Goal: Transaction & Acquisition: Purchase product/service

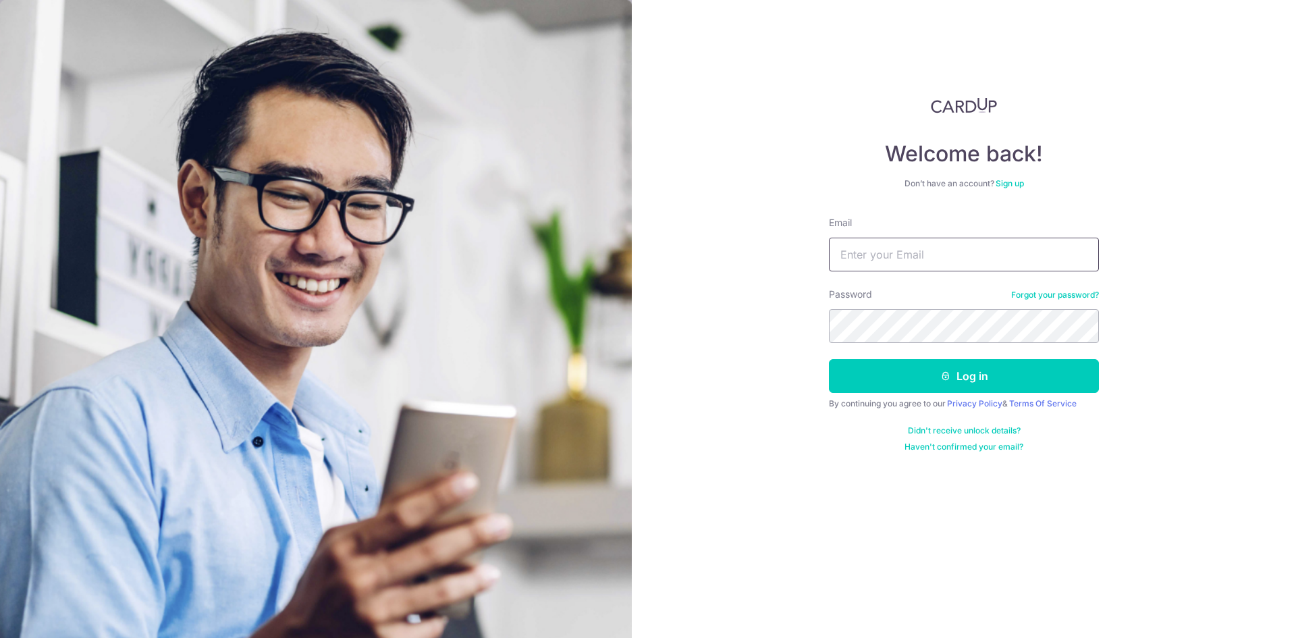
click at [957, 241] on input "Email" at bounding box center [964, 255] width 270 height 34
click at [955, 272] on form "Email Password Forgot your password? Log in By continuing you agree to our Priv…" at bounding box center [964, 334] width 270 height 236
click at [967, 255] on input "Email" at bounding box center [964, 255] width 270 height 34
type input "weekeelong@OLA.sg"
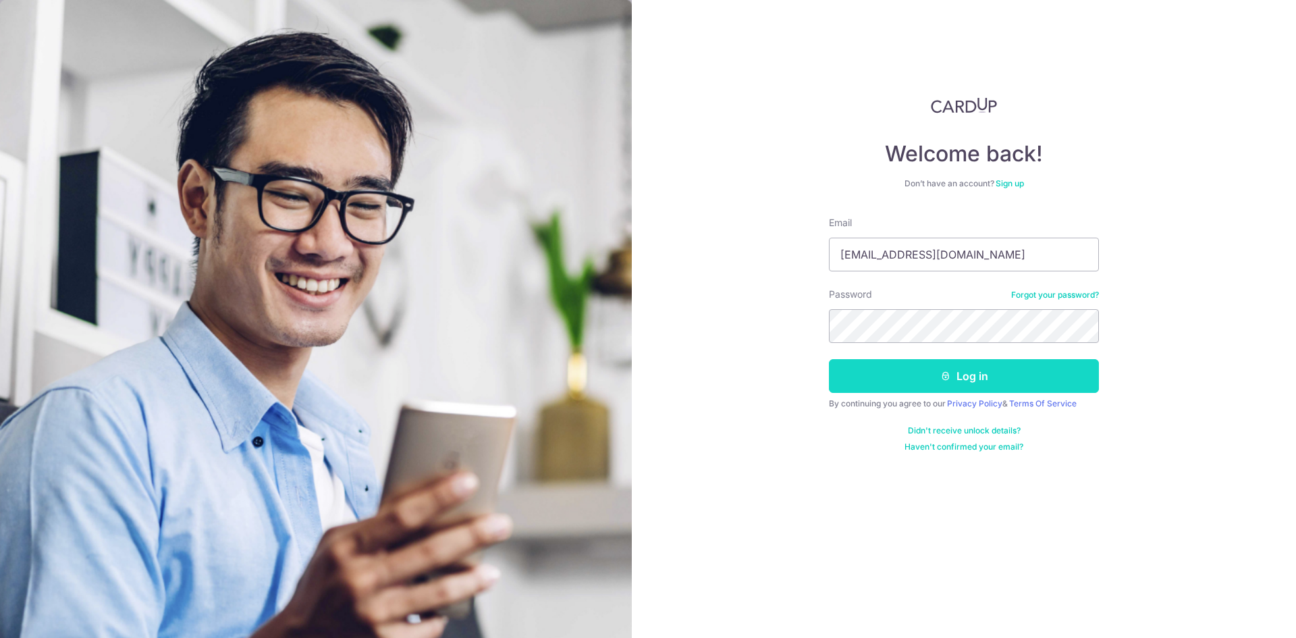
click at [919, 382] on button "Log in" at bounding box center [964, 376] width 270 height 34
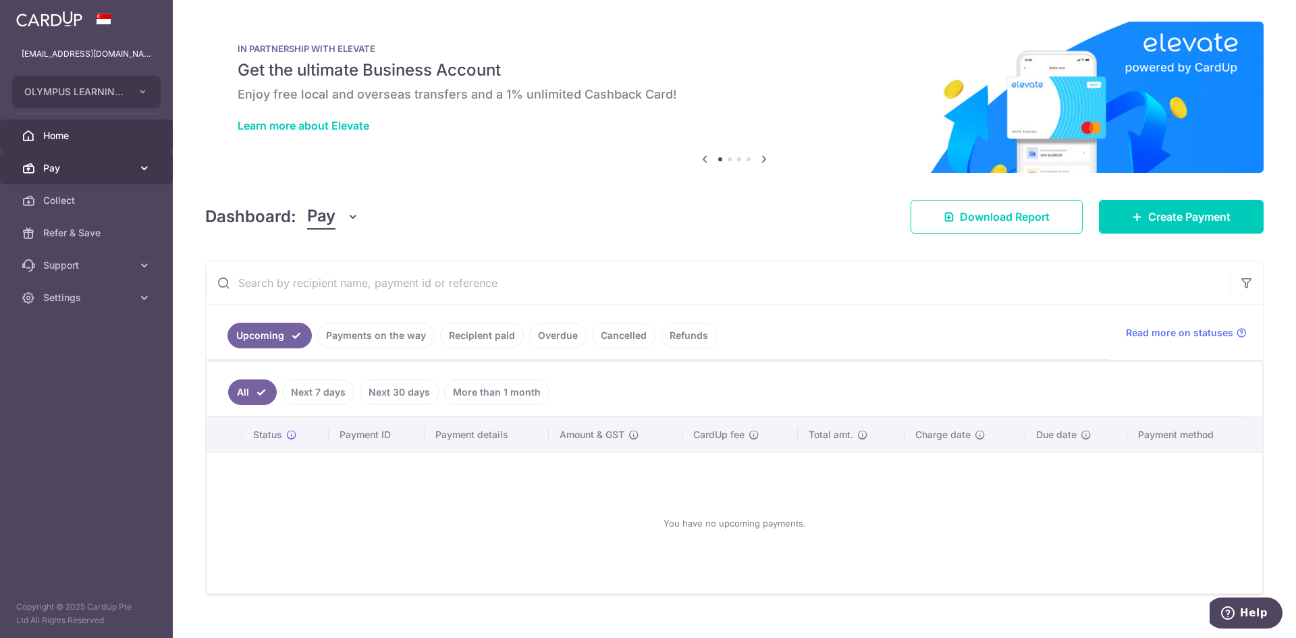
click at [92, 173] on span "Pay" at bounding box center [87, 168] width 89 height 14
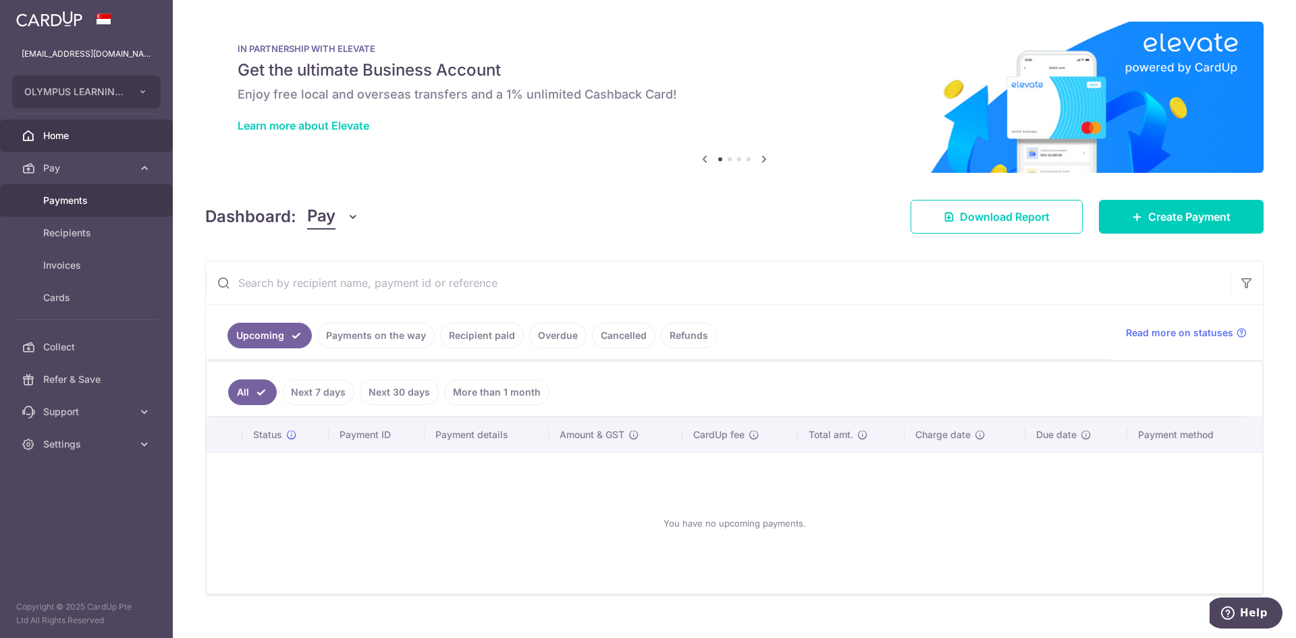
click at [88, 209] on link "Payments" at bounding box center [86, 200] width 173 height 32
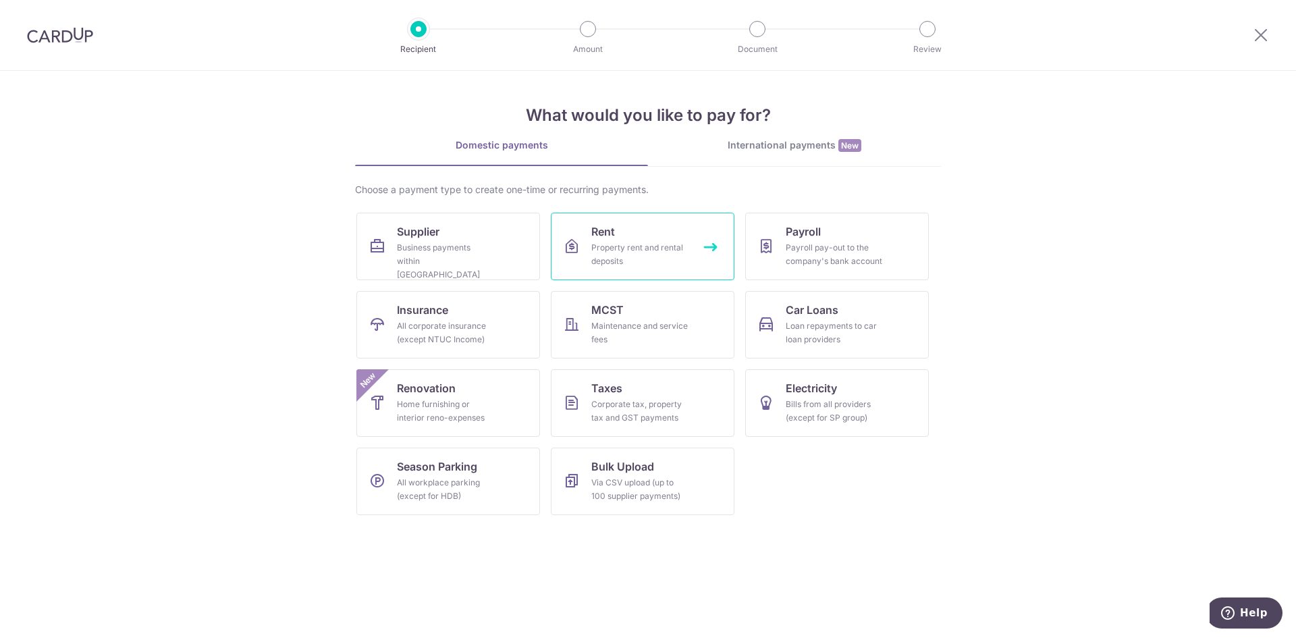
click at [670, 260] on div "Property rent and rental deposits" at bounding box center [639, 254] width 97 height 27
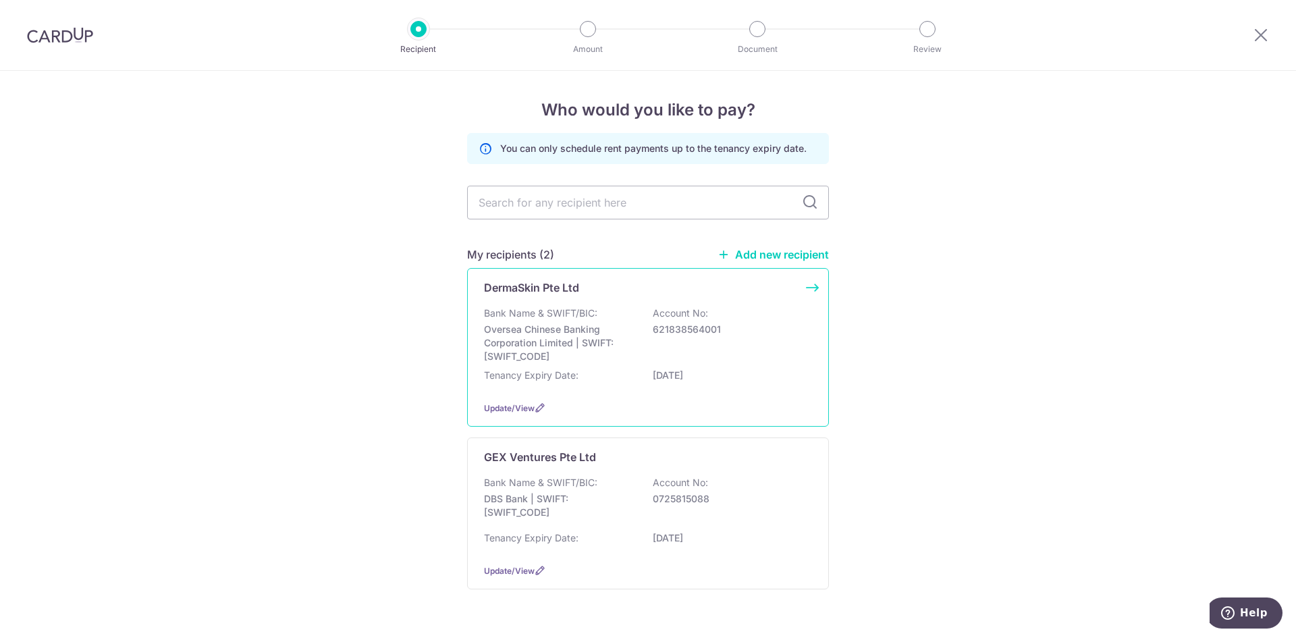
click at [633, 354] on div "Bank Name & SWIFT/BIC: Oversea Chinese Banking Corporation Limited | SWIFT: OCB…" at bounding box center [648, 334] width 328 height 57
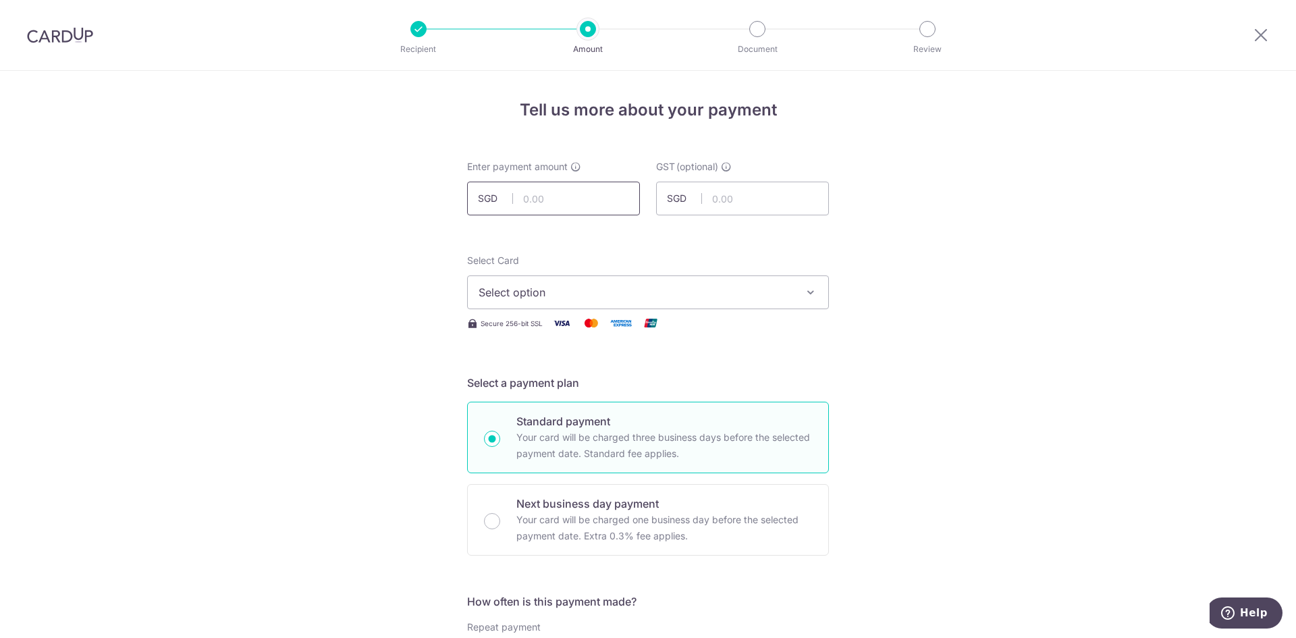
drag, startPoint x: 579, startPoint y: 201, endPoint x: 579, endPoint y: 215, distance: 14.9
click at [579, 201] on input "text" at bounding box center [553, 199] width 173 height 34
type input "7,412.00"
click at [620, 308] on button "Select option" at bounding box center [648, 292] width 362 height 34
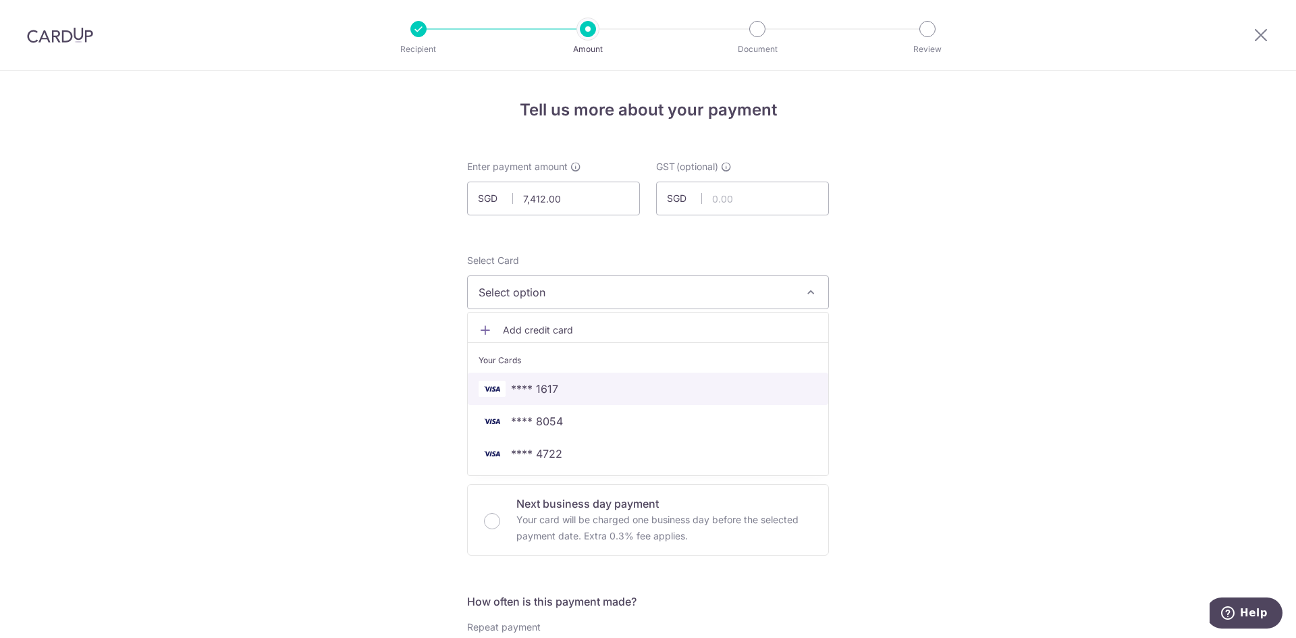
click at [602, 383] on span "**** 1617" at bounding box center [648, 389] width 339 height 16
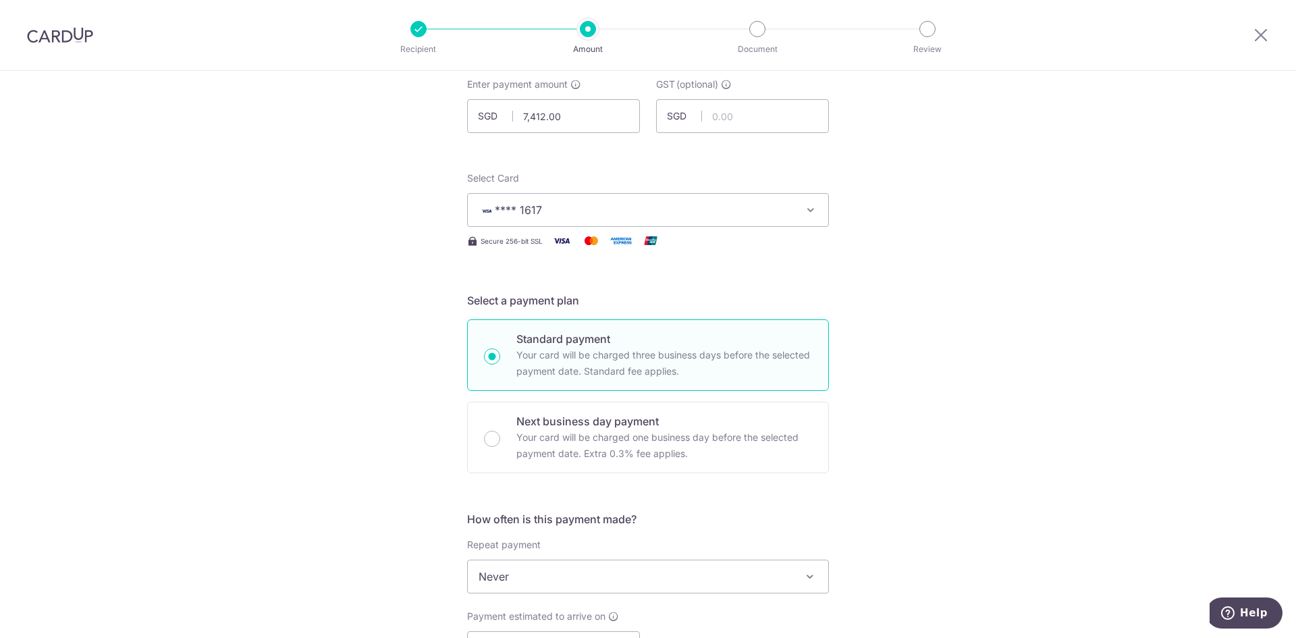
scroll to position [203, 0]
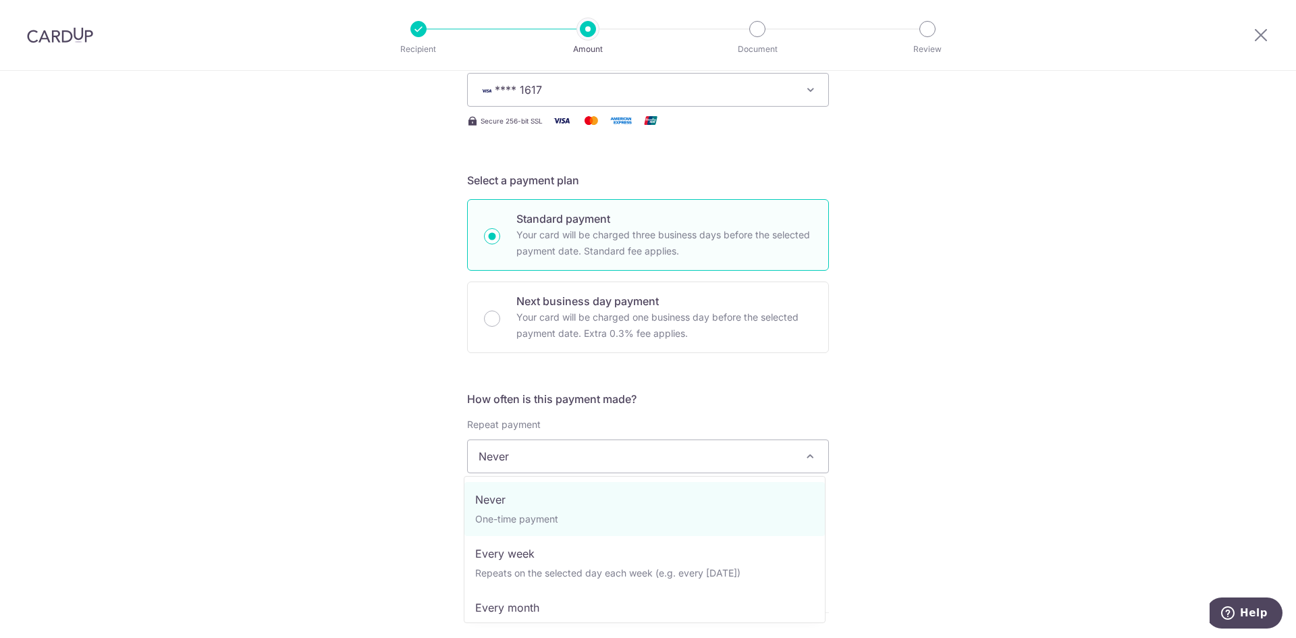
click at [655, 468] on span "Never" at bounding box center [648, 456] width 360 height 32
click at [375, 430] on div "Tell us more about your payment Enter payment amount SGD 7,412.00 7412.00 GST (…" at bounding box center [648, 524] width 1296 height 1312
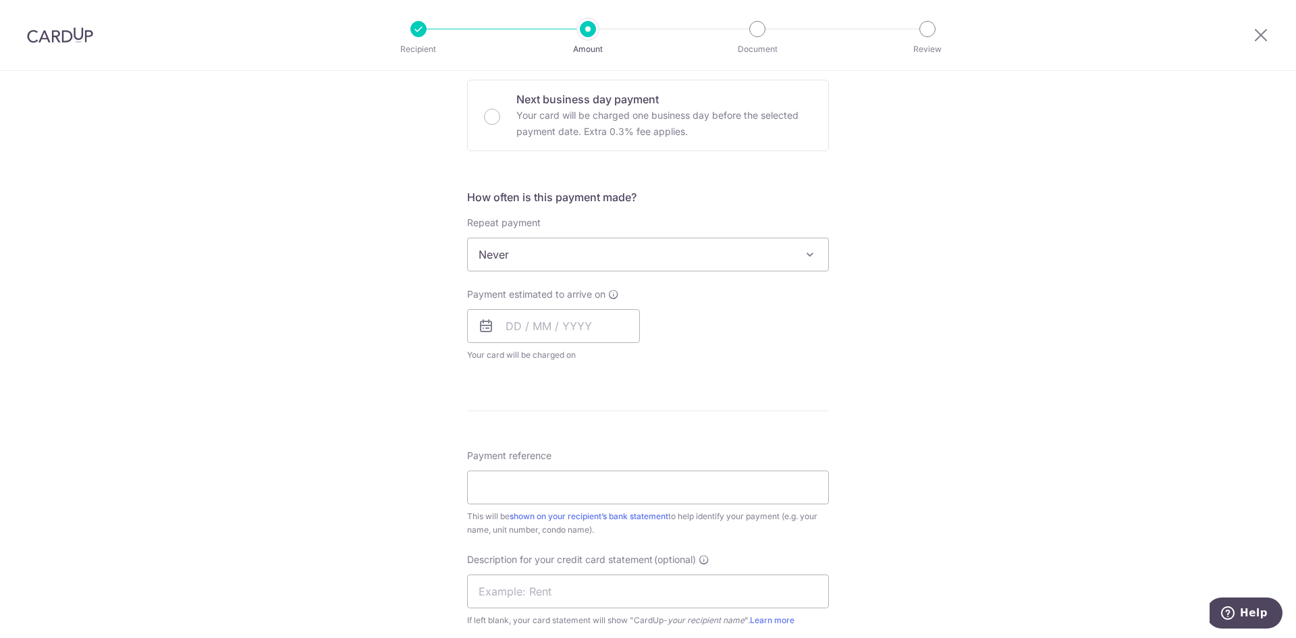
scroll to position [405, 0]
click at [577, 352] on span "Your card will be charged on for the first payment" at bounding box center [553, 355] width 173 height 14
click at [589, 315] on input "text" at bounding box center [553, 326] width 173 height 34
click at [603, 449] on link "11" at bounding box center [603, 448] width 22 height 22
type input "11/09/2025"
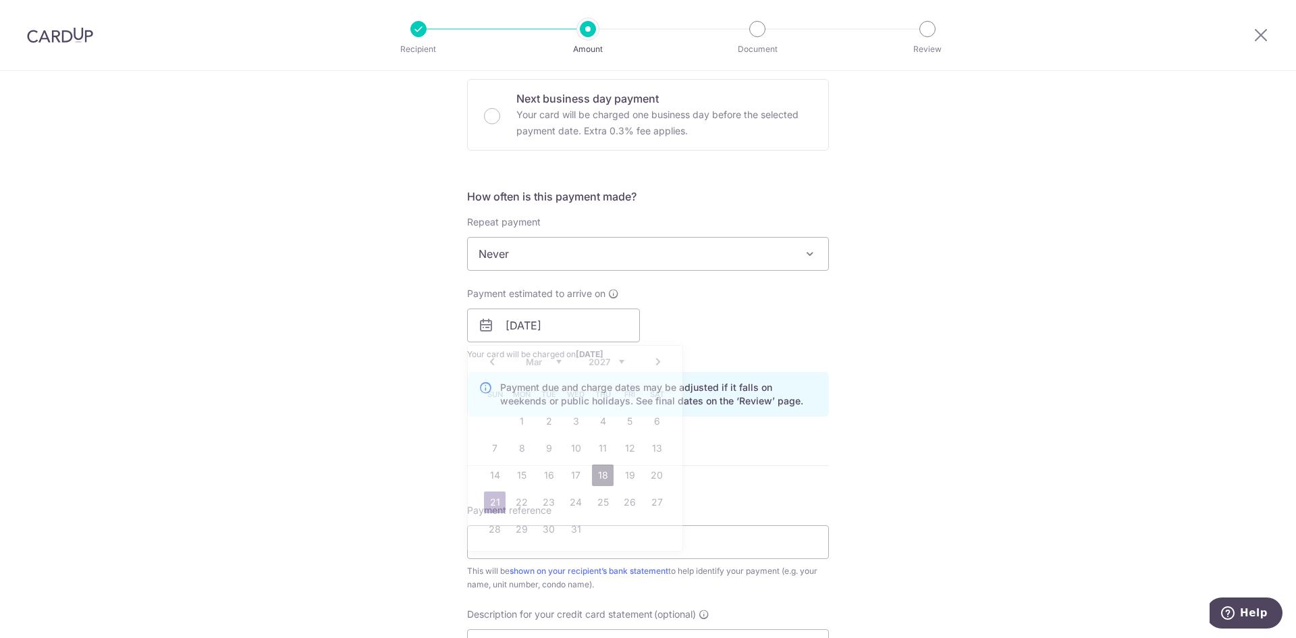
click at [601, 485] on link "18" at bounding box center [603, 475] width 22 height 22
click at [576, 515] on div "Payment reference This will be shown on your recipient’s bank statement to help…" at bounding box center [648, 548] width 362 height 88
click at [576, 542] on input "Payment reference" at bounding box center [648, 542] width 362 height 34
click at [491, 540] on input "15BA-VISION" at bounding box center [648, 542] width 362 height 34
click at [485, 537] on input "15BA-VISION" at bounding box center [648, 542] width 362 height 34
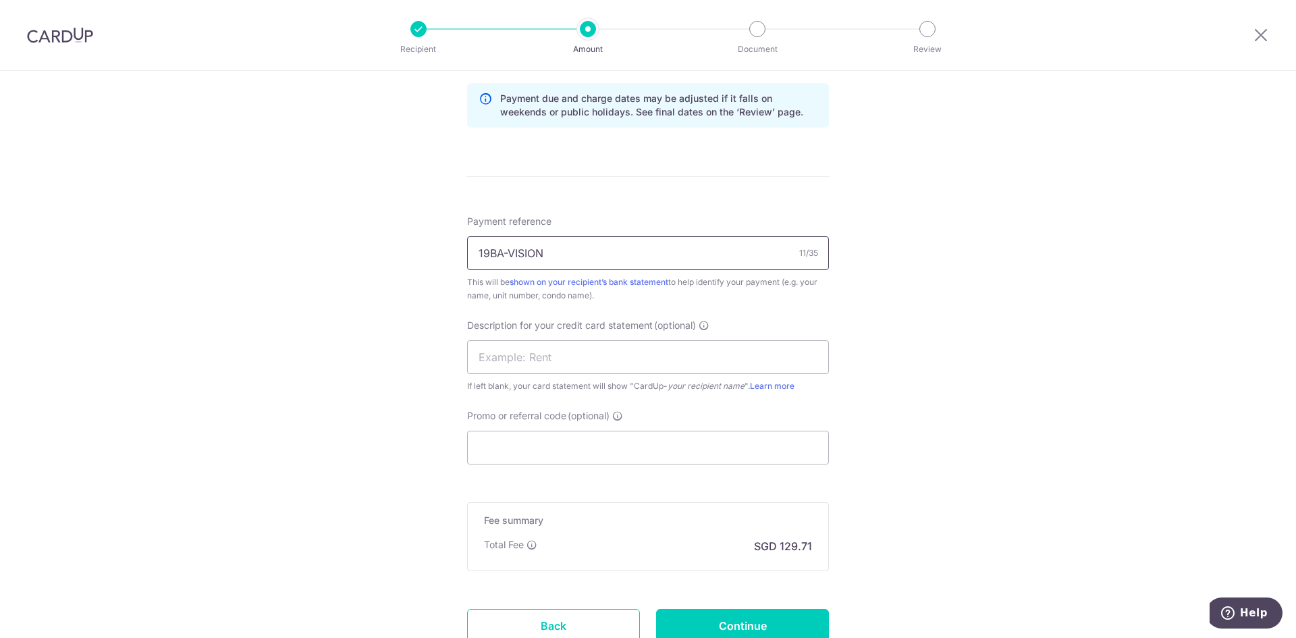
scroll to position [800, 0]
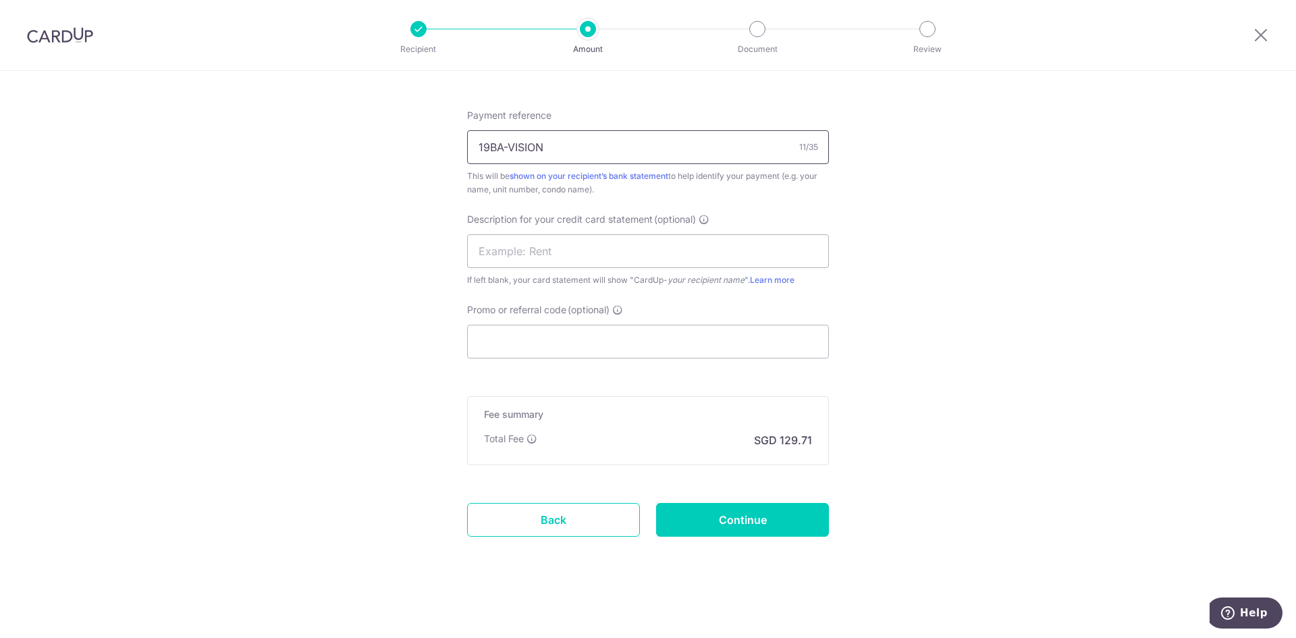
drag, startPoint x: 585, startPoint y: 152, endPoint x: 365, endPoint y: 142, distance: 220.3
type input "19BA-VISION"
click at [582, 265] on input "text" at bounding box center [648, 251] width 362 height 34
paste input "19BA-VISION"
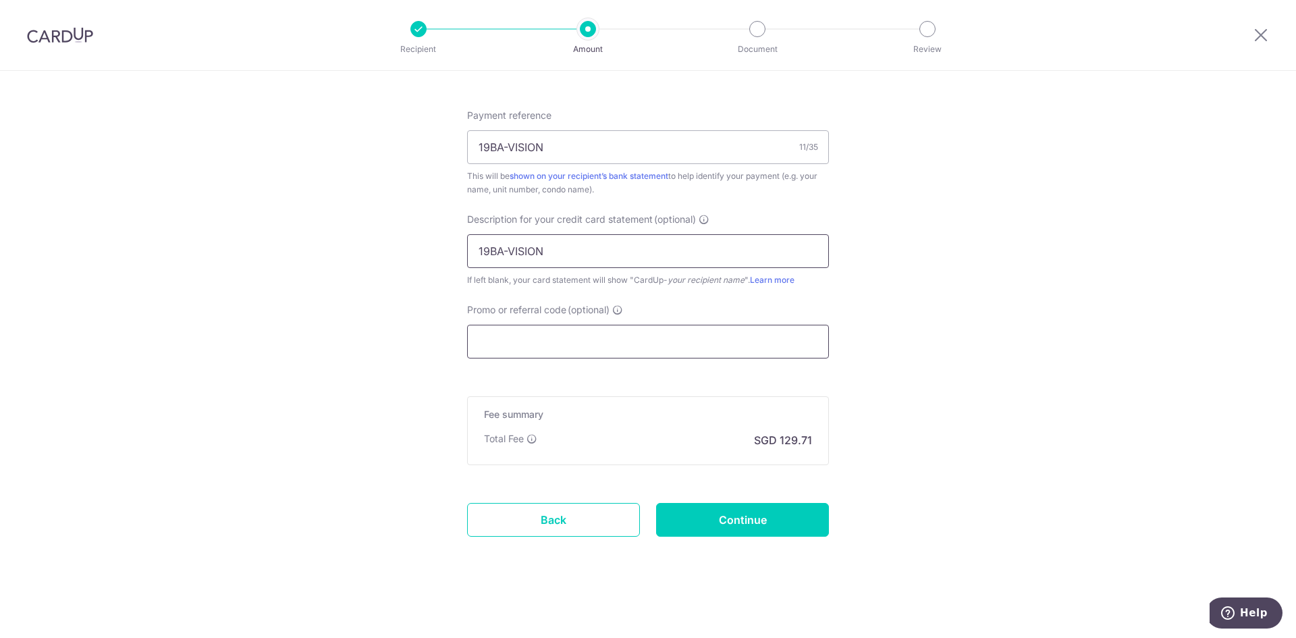
type input "19BA-VISION"
click at [690, 350] on input "Promo or referral code (optional)" at bounding box center [648, 342] width 362 height 34
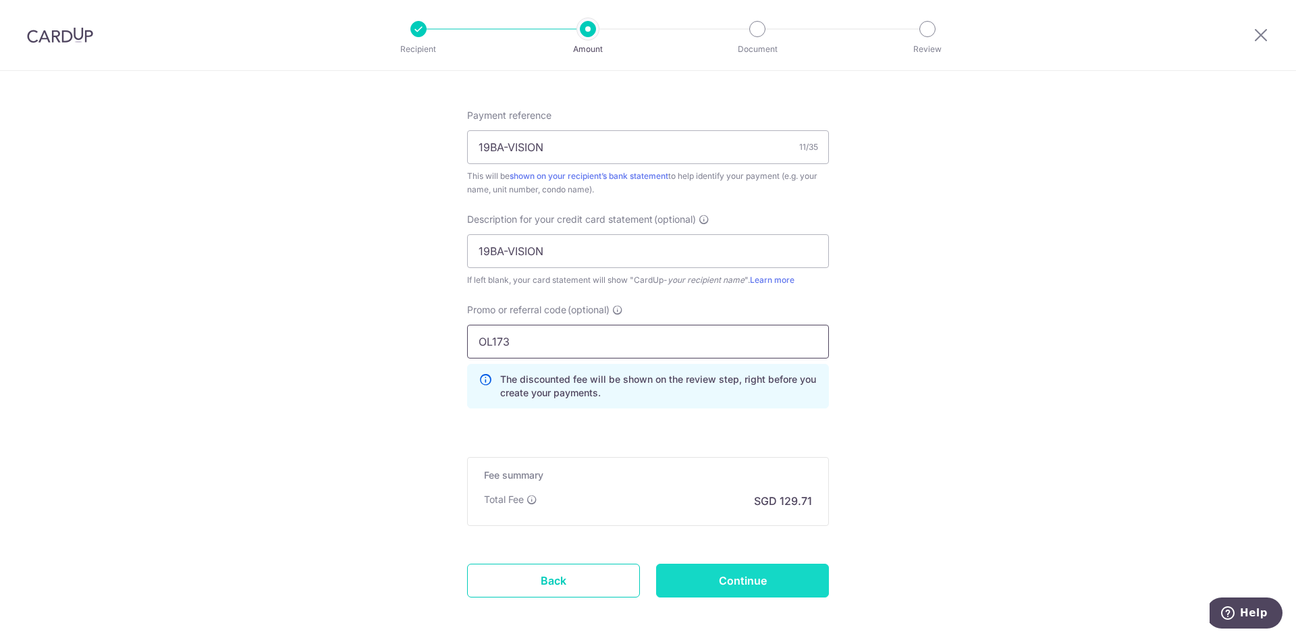
type input "OL173"
click at [759, 596] on input "Continue" at bounding box center [742, 581] width 173 height 34
type input "Create Schedule"
click at [762, 589] on div "Create Schedule" at bounding box center [742, 581] width 189 height 34
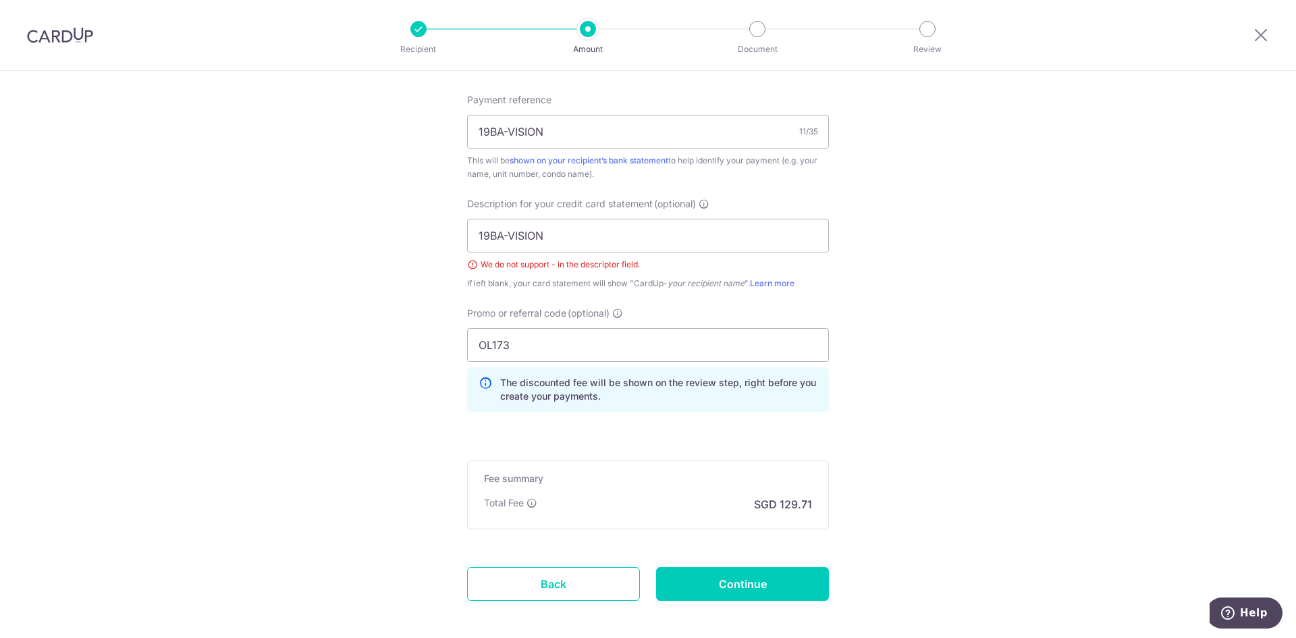
scroll to position [812, 0]
click at [506, 234] on input "19BA-VISION" at bounding box center [648, 239] width 362 height 34
type input "19BAVISION"
click at [736, 587] on input "Continue" at bounding box center [742, 587] width 173 height 34
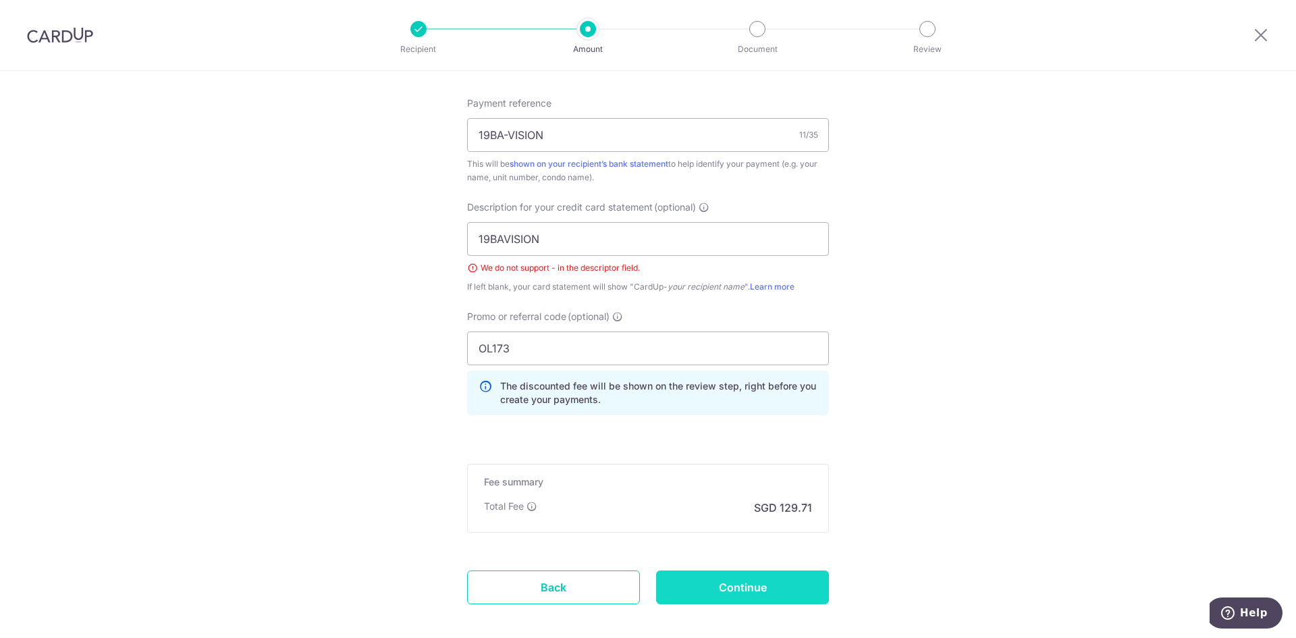
type input "Create Schedule"
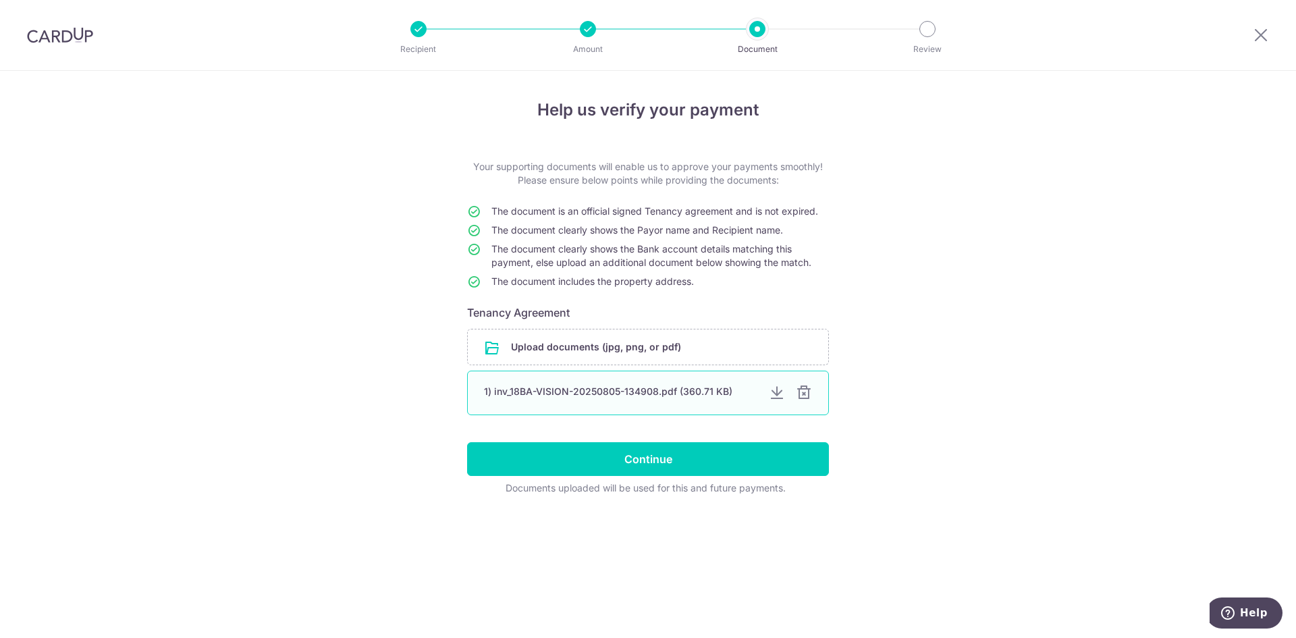
click at [807, 396] on div at bounding box center [804, 393] width 16 height 16
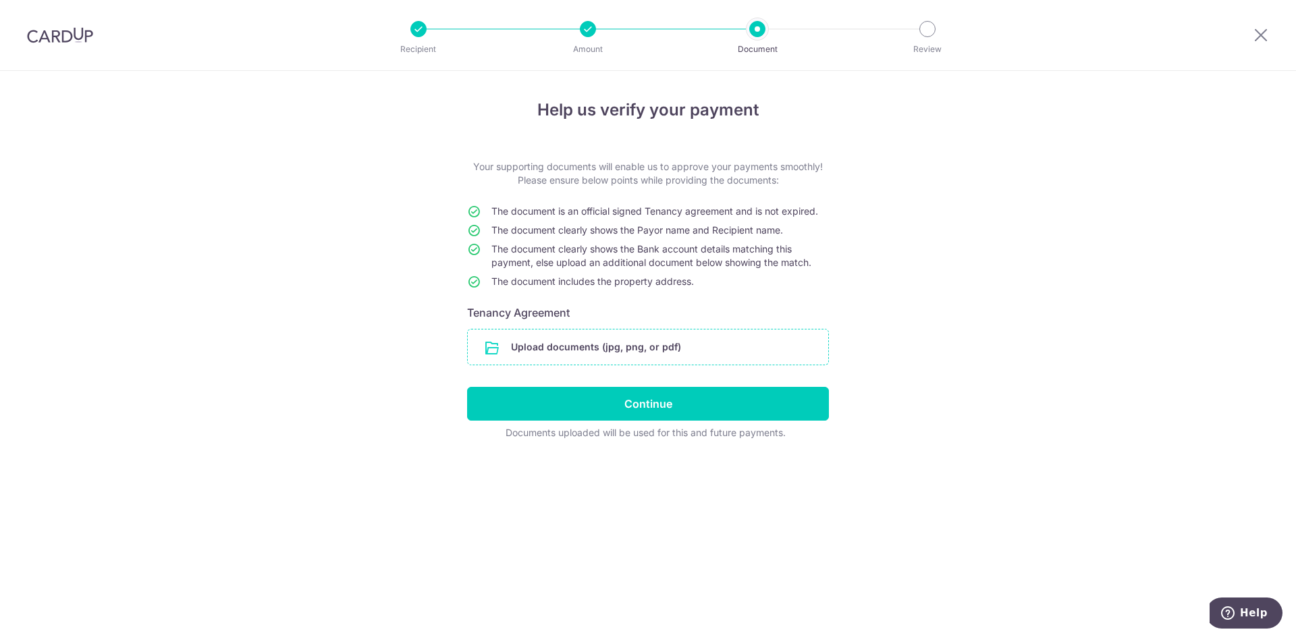
click at [622, 339] on input "file" at bounding box center [648, 346] width 360 height 35
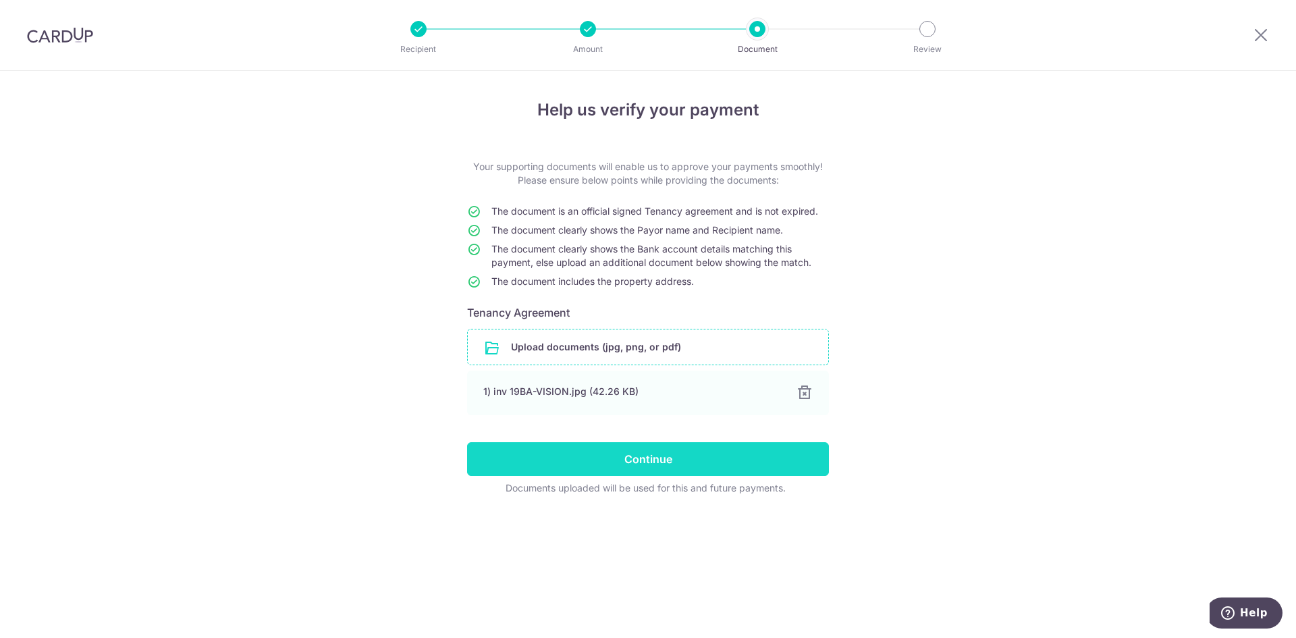
click at [554, 463] on input "Continue" at bounding box center [648, 459] width 362 height 34
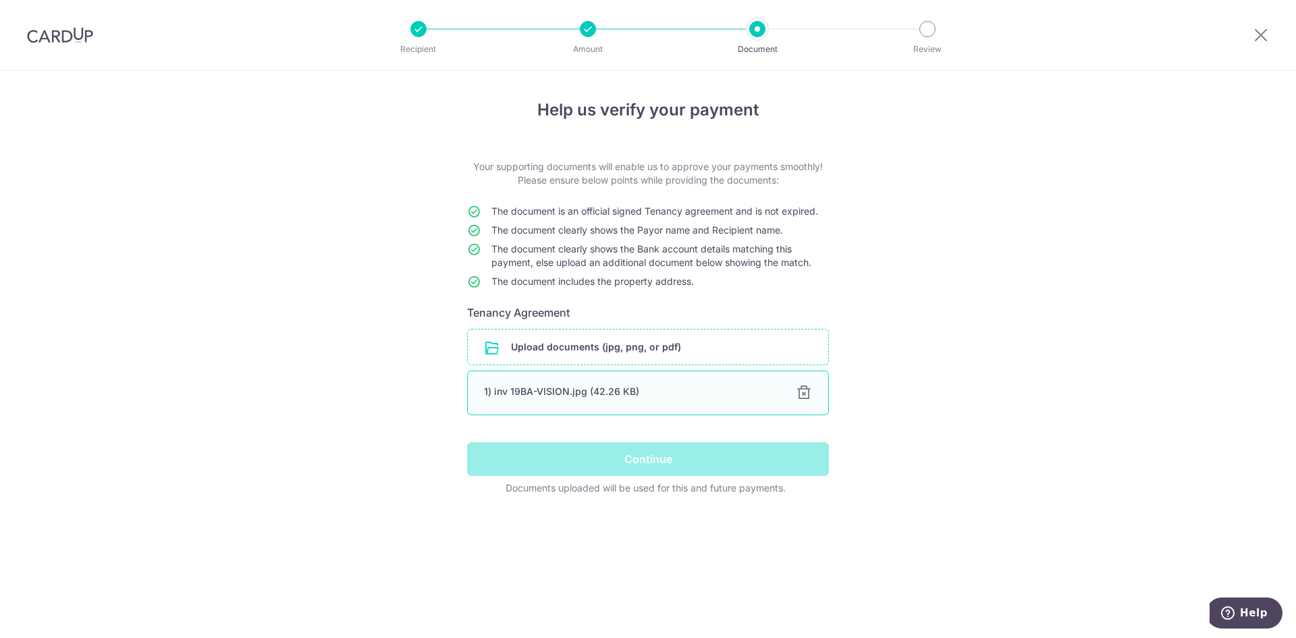
click at [807, 393] on div at bounding box center [804, 393] width 16 height 16
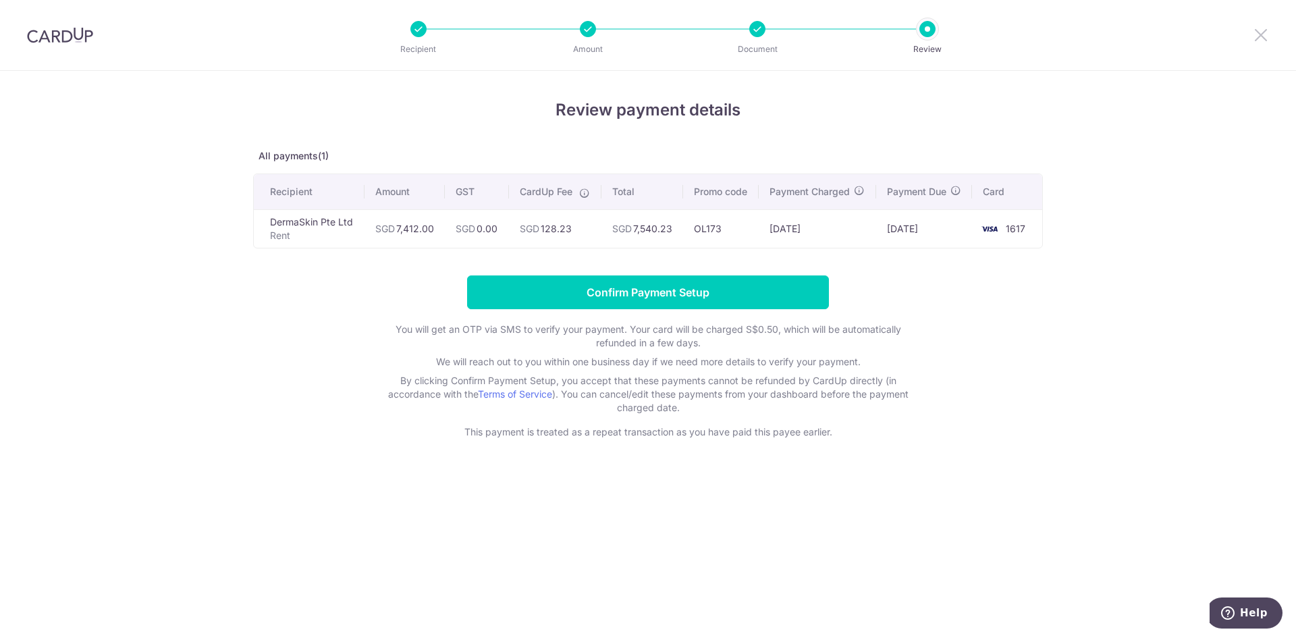
click at [1265, 30] on icon at bounding box center [1261, 34] width 16 height 17
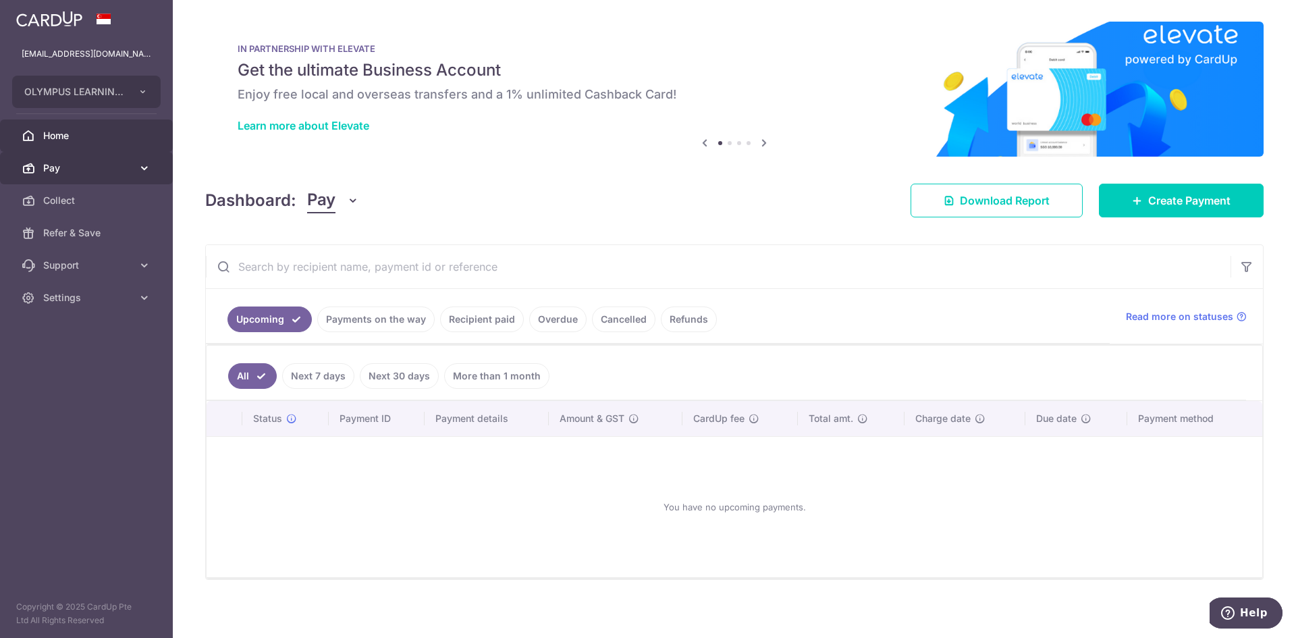
click at [43, 158] on link "Pay" at bounding box center [86, 168] width 173 height 32
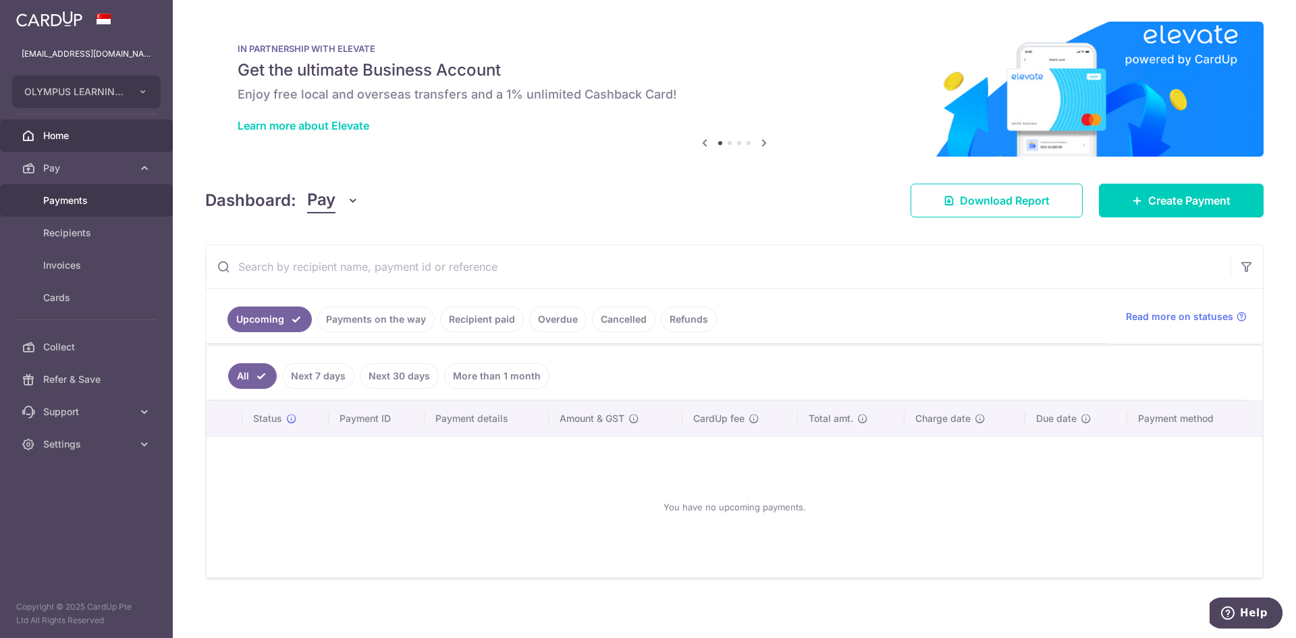
click at [88, 210] on link "Payments" at bounding box center [86, 200] width 173 height 32
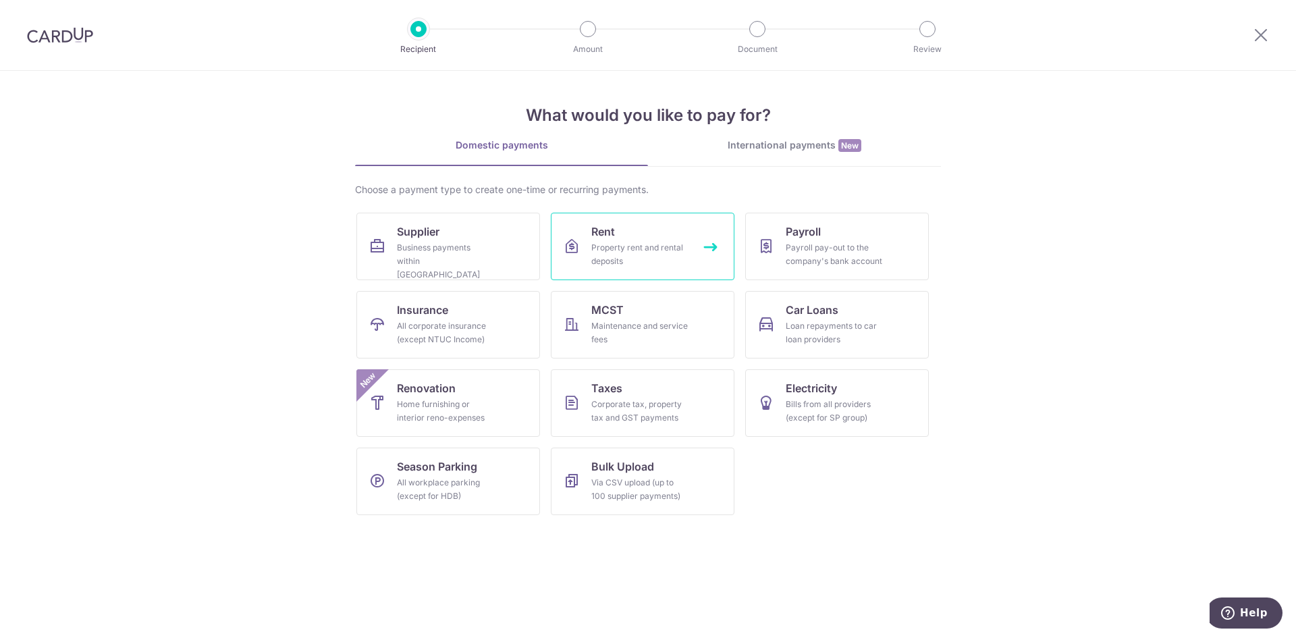
click at [629, 248] on div "Property rent and rental deposits" at bounding box center [639, 254] width 97 height 27
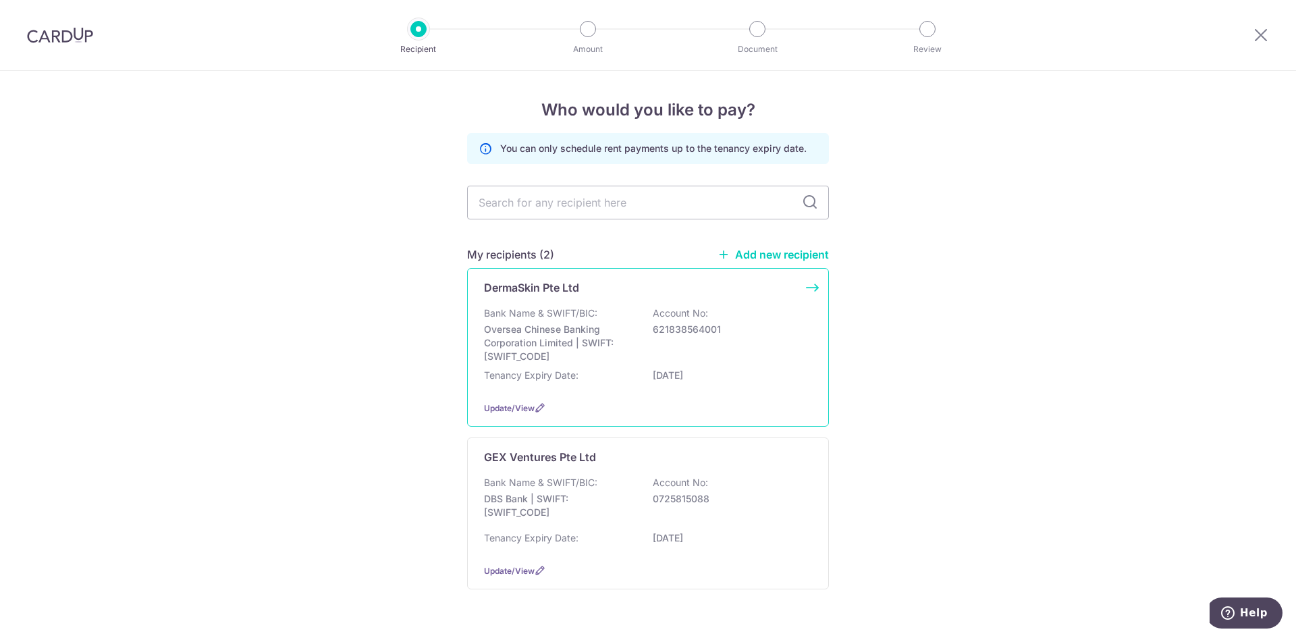
click at [577, 381] on div "Tenancy Expiry Date: [DATE]" at bounding box center [648, 380] width 328 height 22
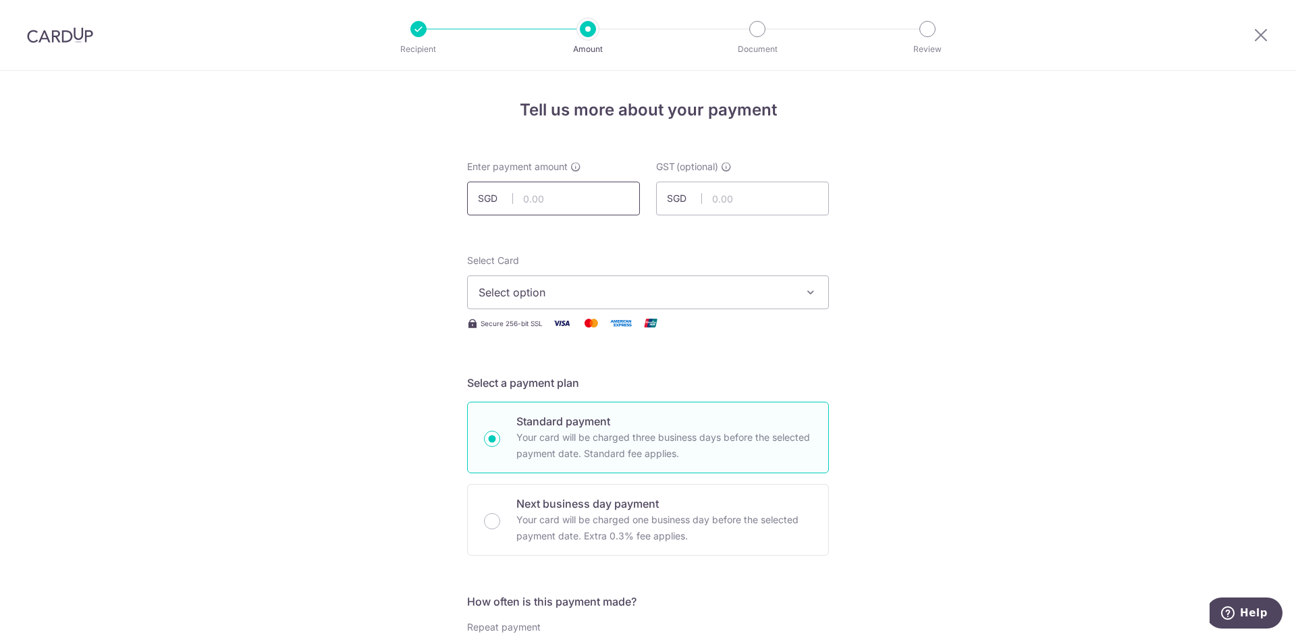
click at [557, 205] on input "text" at bounding box center [553, 199] width 173 height 34
type input "7,412.00"
click at [556, 299] on span "Select option" at bounding box center [636, 292] width 315 height 16
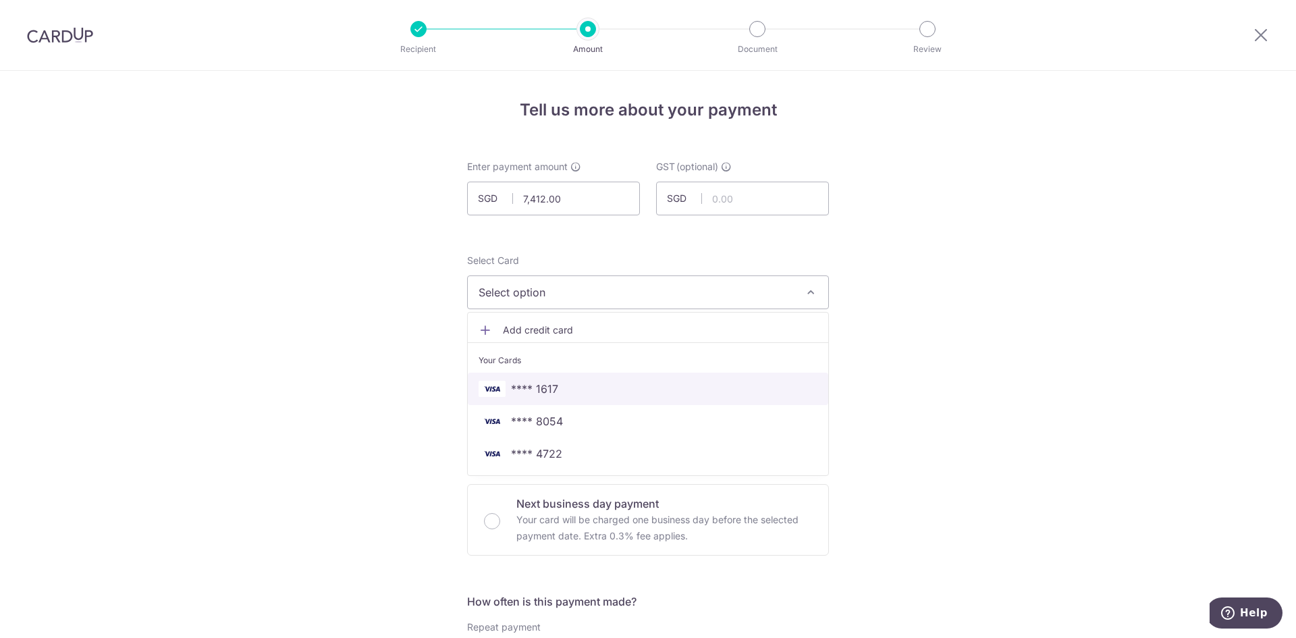
click at [560, 377] on link "**** 1617" at bounding box center [648, 389] width 360 height 32
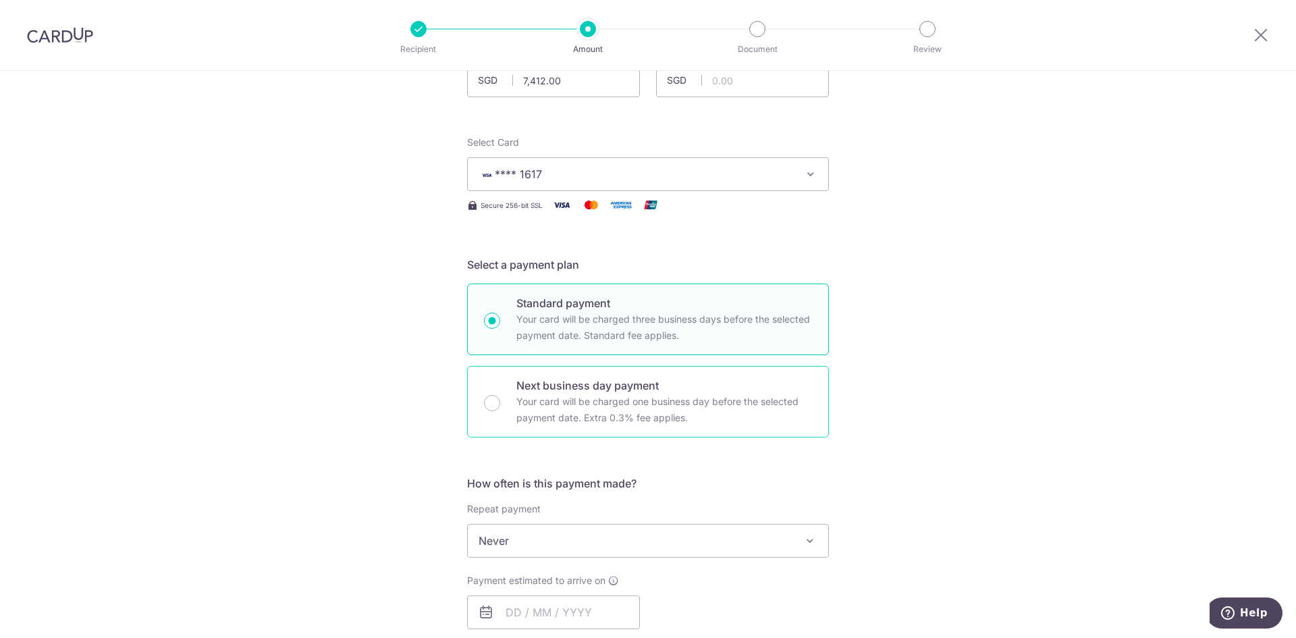
scroll to position [203, 0]
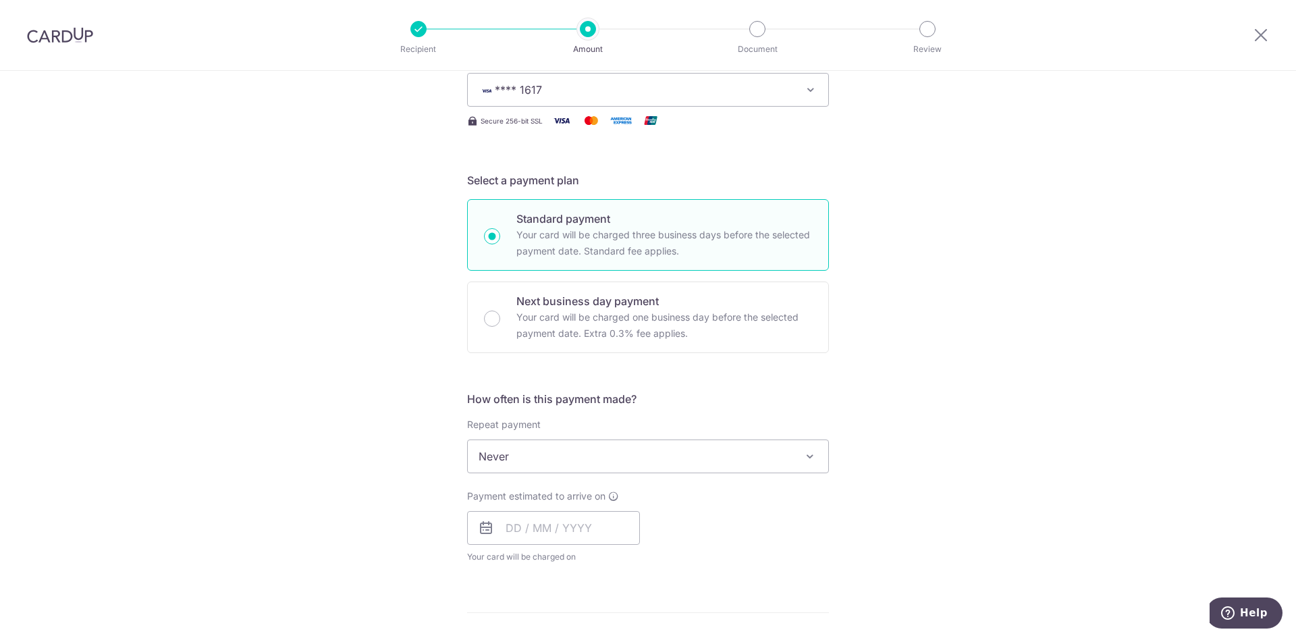
click at [566, 449] on span "Never" at bounding box center [648, 456] width 360 height 32
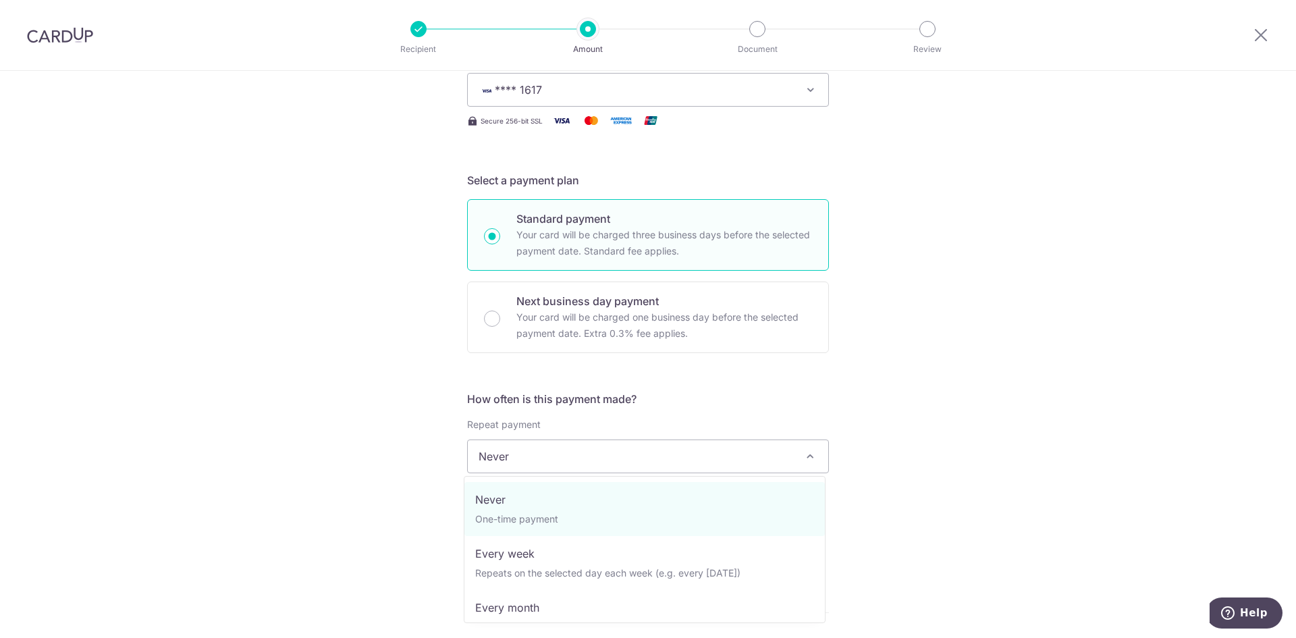
click at [566, 449] on span "Never" at bounding box center [648, 456] width 360 height 32
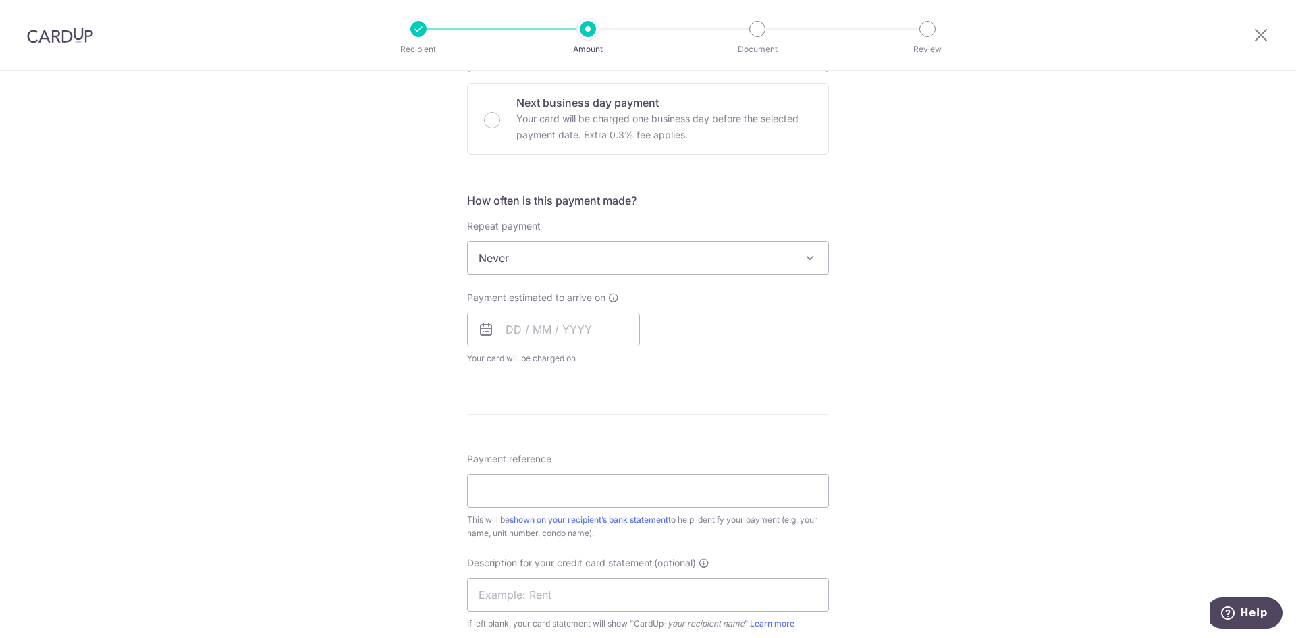
scroll to position [405, 0]
click at [543, 312] on input "text" at bounding box center [553, 326] width 173 height 34
click at [595, 452] on link "11" at bounding box center [603, 448] width 22 height 22
type input "[DATE]"
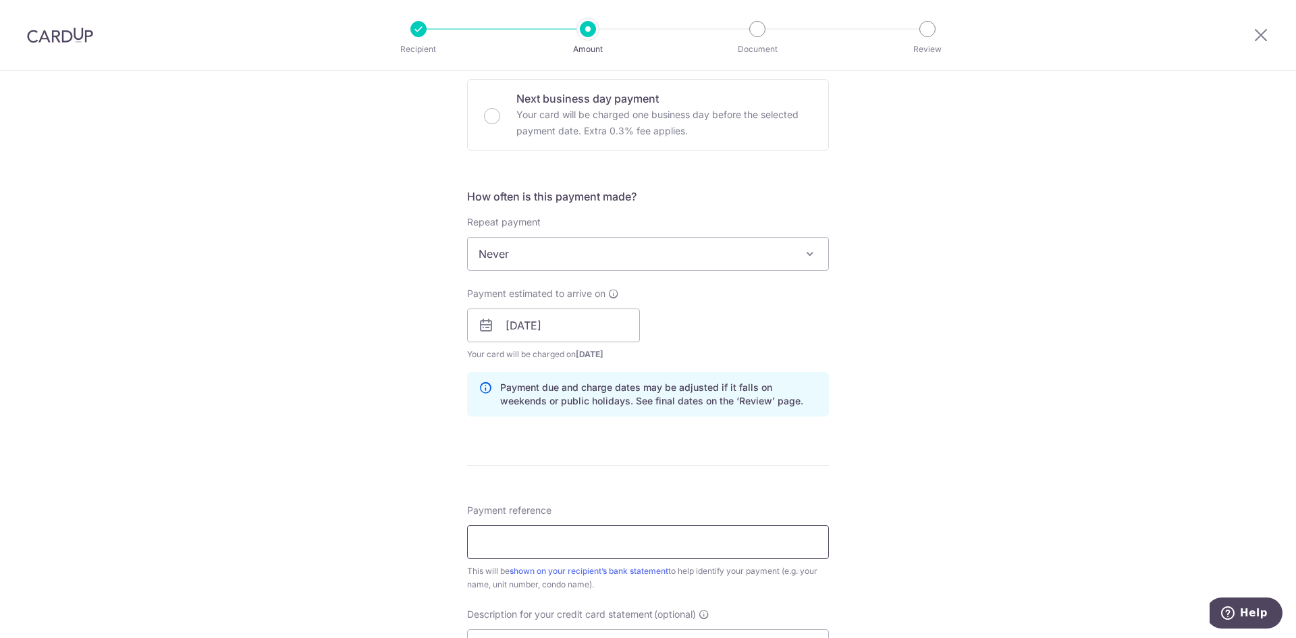
click at [588, 525] on input "Payment reference" at bounding box center [648, 542] width 362 height 34
click at [489, 545] on input "15BA-VISION" at bounding box center [648, 542] width 362 height 34
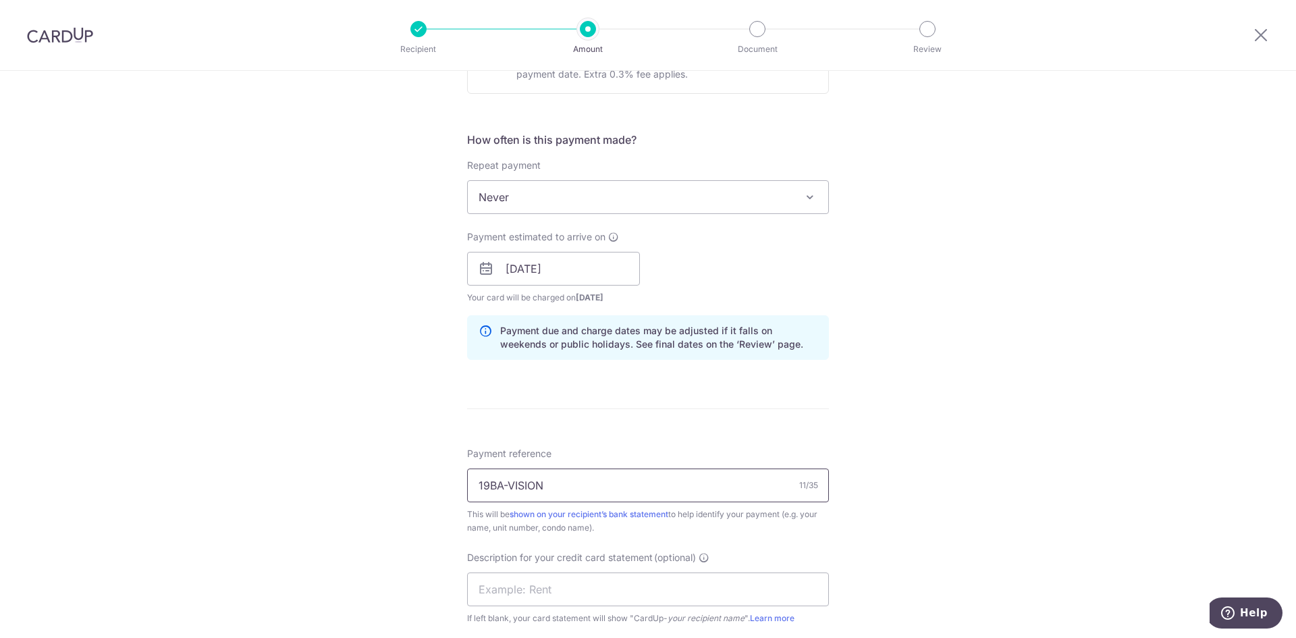
scroll to position [540, 0]
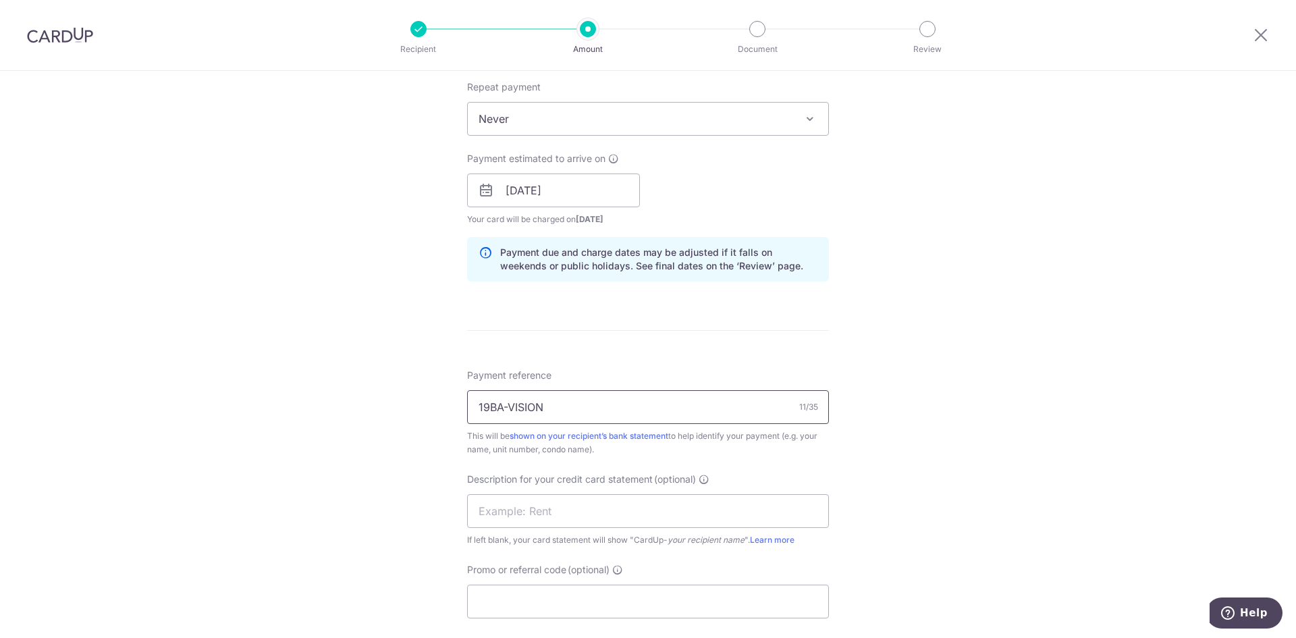
drag, startPoint x: 493, startPoint y: 408, endPoint x: 400, endPoint y: 406, distance: 93.9
click at [400, 406] on div "Tell us more about your payment Enter payment amount SGD 7,412.00 7412.00 GST (…" at bounding box center [648, 214] width 1296 height 1367
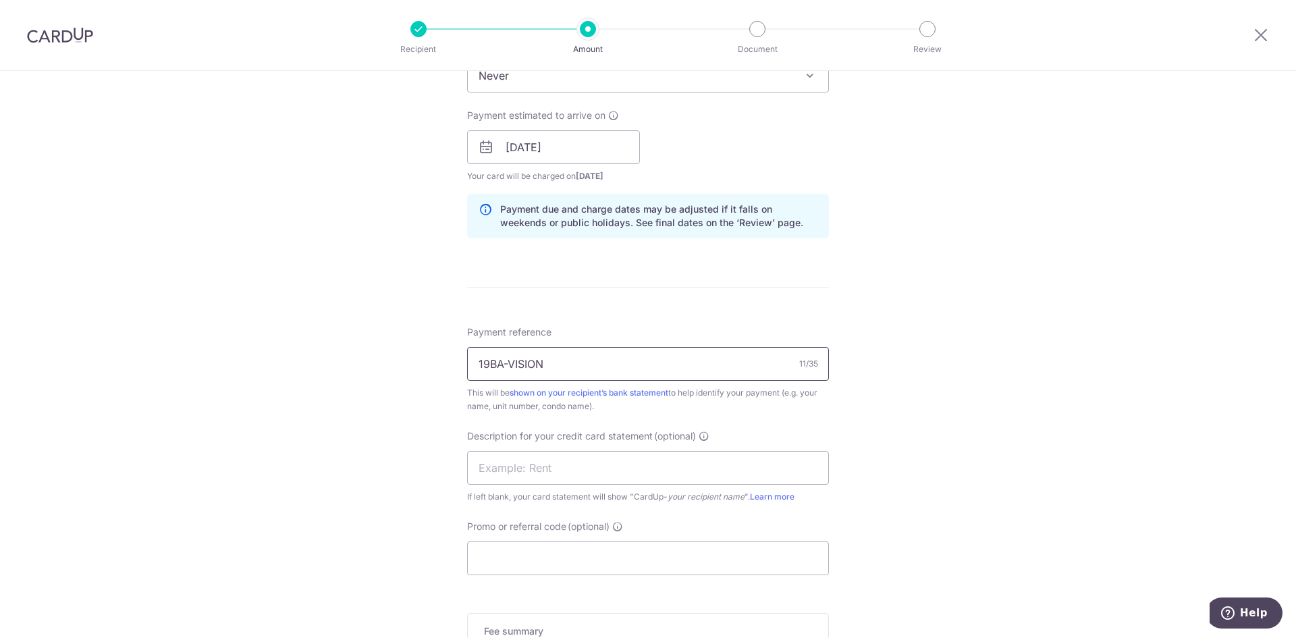
scroll to position [608, 0]
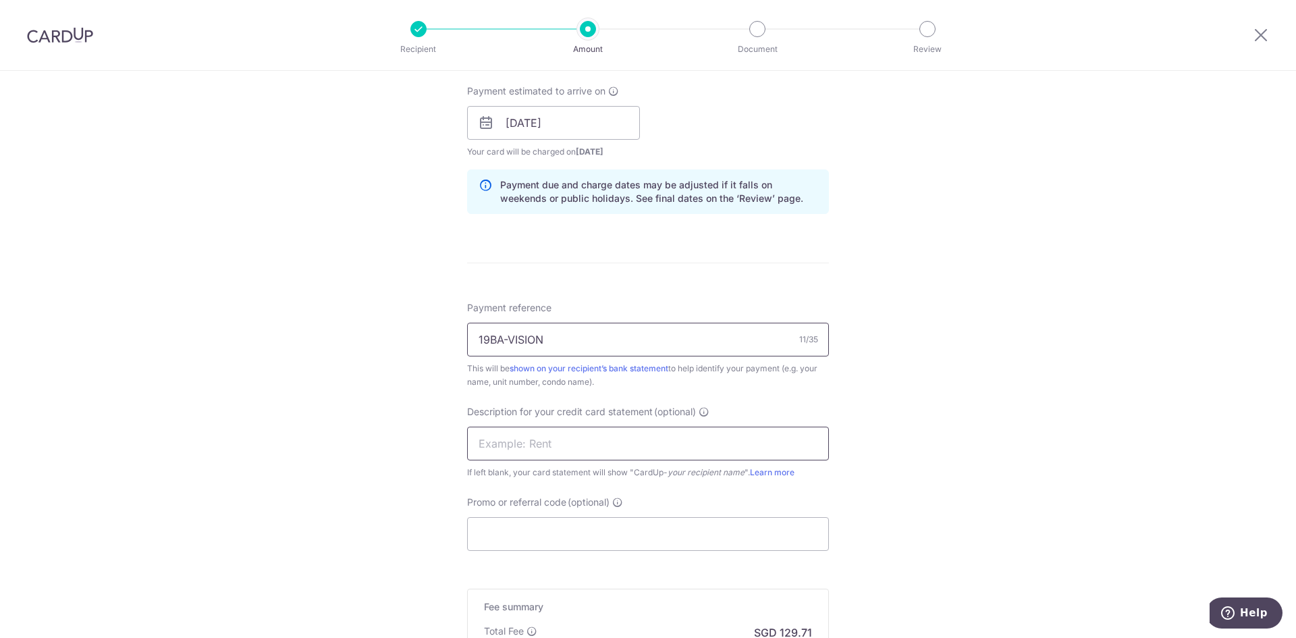
type input "19BA-VISION"
click at [555, 432] on input "text" at bounding box center [648, 444] width 362 height 34
paste input "19BA-VISION"
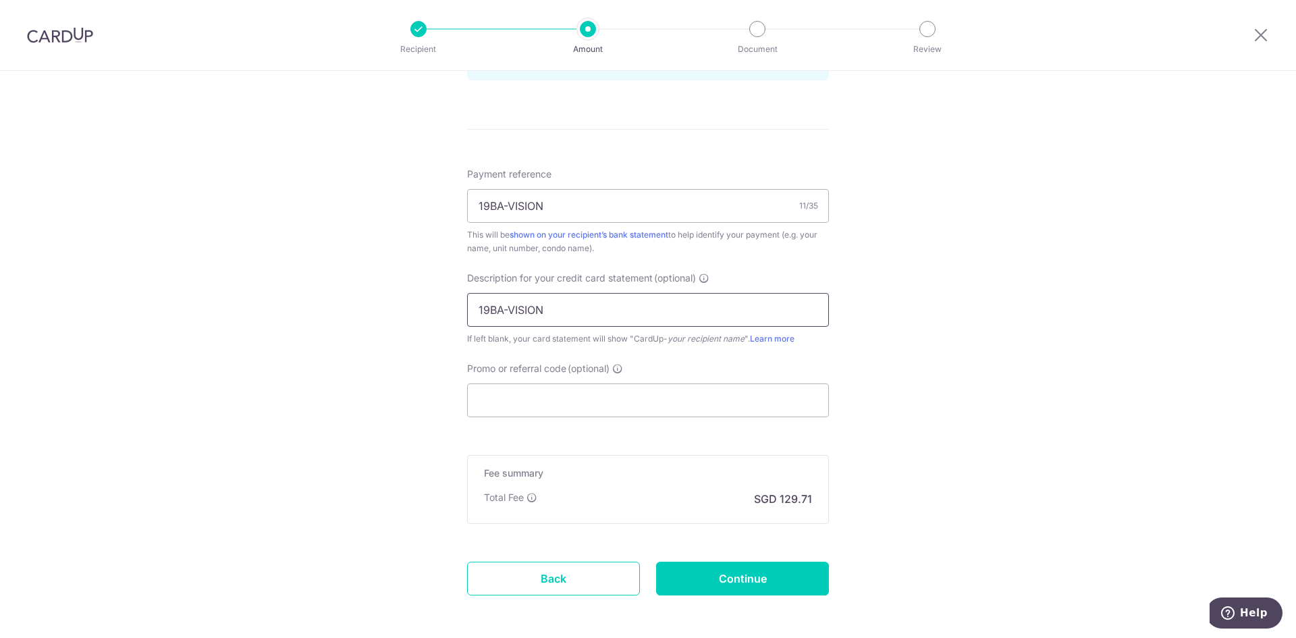
scroll to position [743, 0]
type input "19BA-VISION"
click at [541, 417] on form "Enter payment amount SGD 7,412.00 7412.00 GST (optional) SGD Select Card **** 1…" at bounding box center [648, 24] width 362 height 1214
click at [546, 410] on input "Promo or referral code (optional)" at bounding box center [648, 399] width 362 height 34
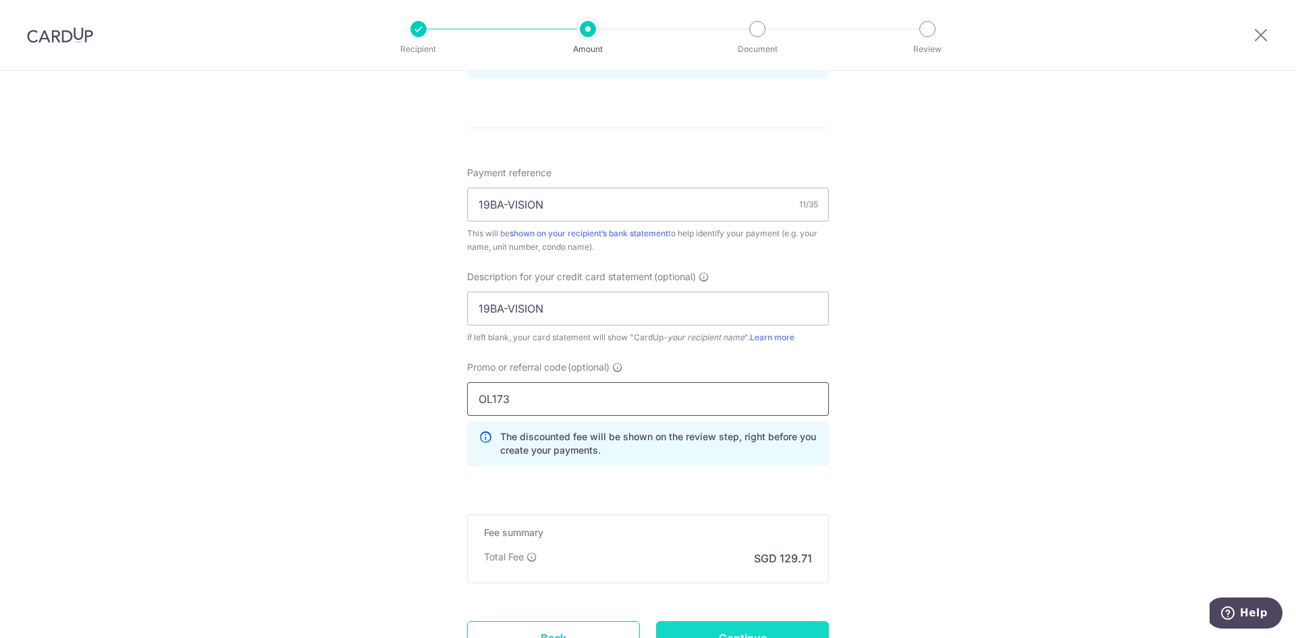
type input "OL173"
click at [722, 625] on input "Continue" at bounding box center [742, 638] width 173 height 34
type input "Create Schedule"
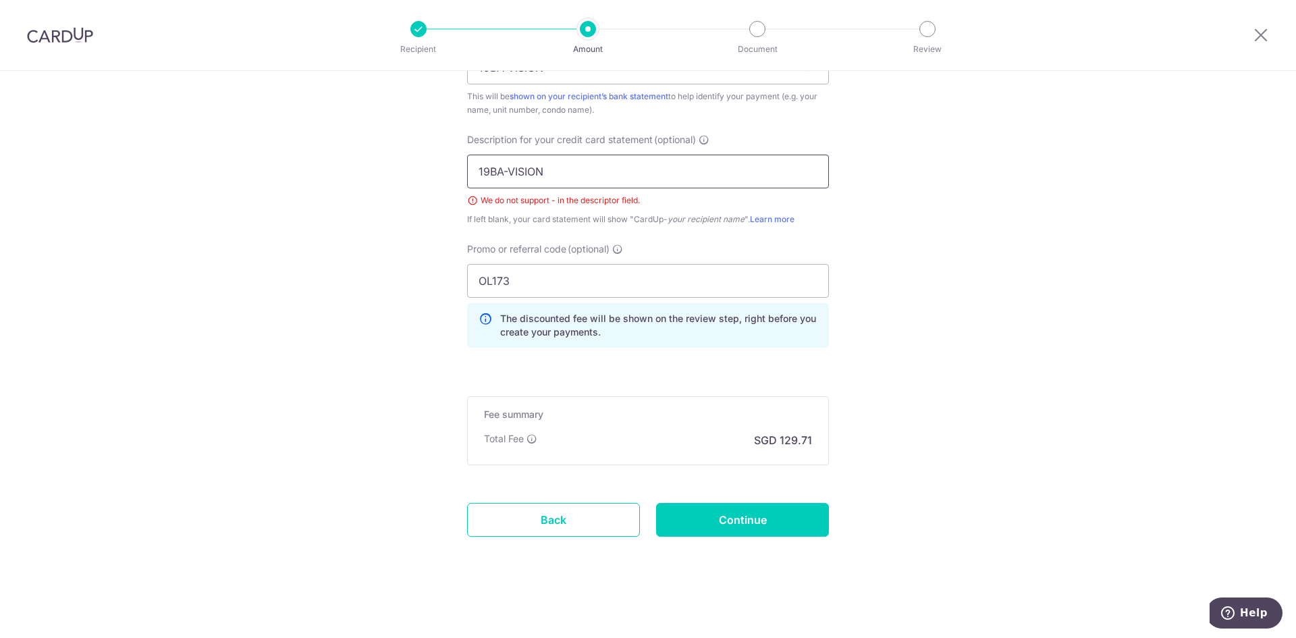
click at [502, 169] on input "19BA-VISION" at bounding box center [648, 172] width 362 height 34
click at [506, 169] on input "19BA-VISION" at bounding box center [648, 172] width 362 height 34
type input "19BAVISION"
click at [764, 529] on input "Continue" at bounding box center [742, 520] width 173 height 34
type input "Create Schedule"
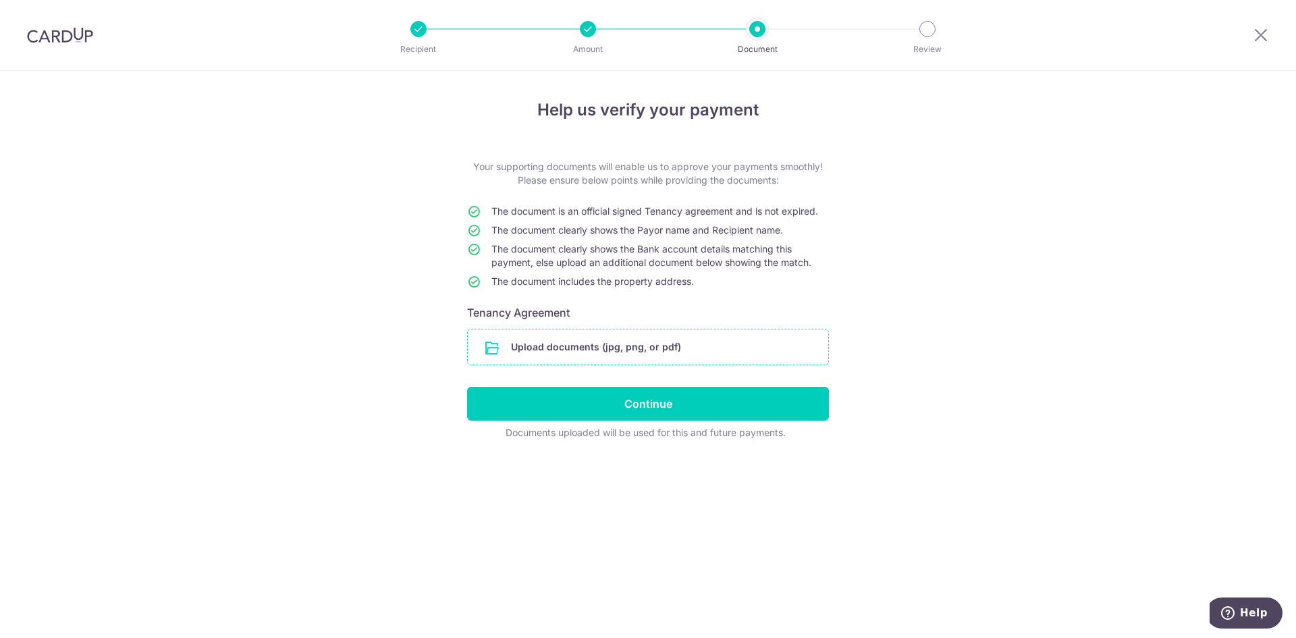
click at [648, 348] on input "file" at bounding box center [648, 346] width 360 height 35
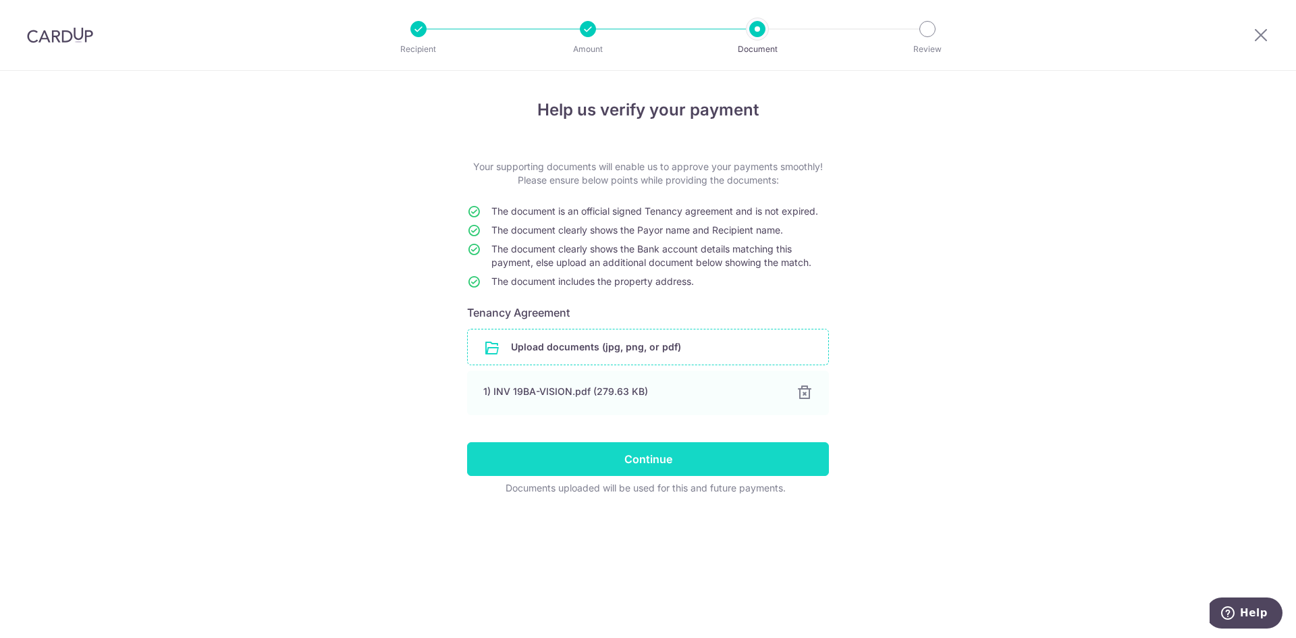
click at [636, 457] on input "Continue" at bounding box center [648, 459] width 362 height 34
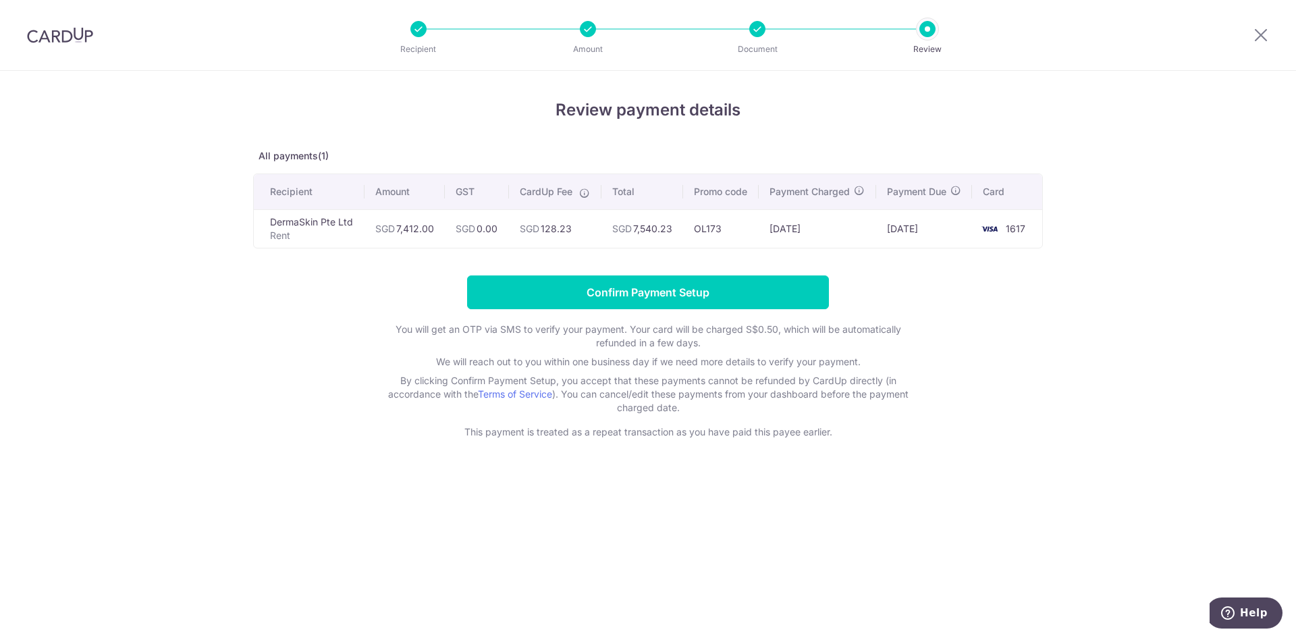
click at [1144, 402] on div "Review payment details All payments(1) Recipient Amount GST CardUp Fee Total Pr…" at bounding box center [648, 354] width 1296 height 567
click at [1181, 410] on div "Review payment details All payments(1) Recipient Amount GST CardUp Fee Total Pr…" at bounding box center [648, 354] width 1296 height 567
click at [65, 342] on div "Review payment details All payments(1) Recipient Amount GST CardUp Fee Total Pr…" at bounding box center [648, 354] width 1296 height 567
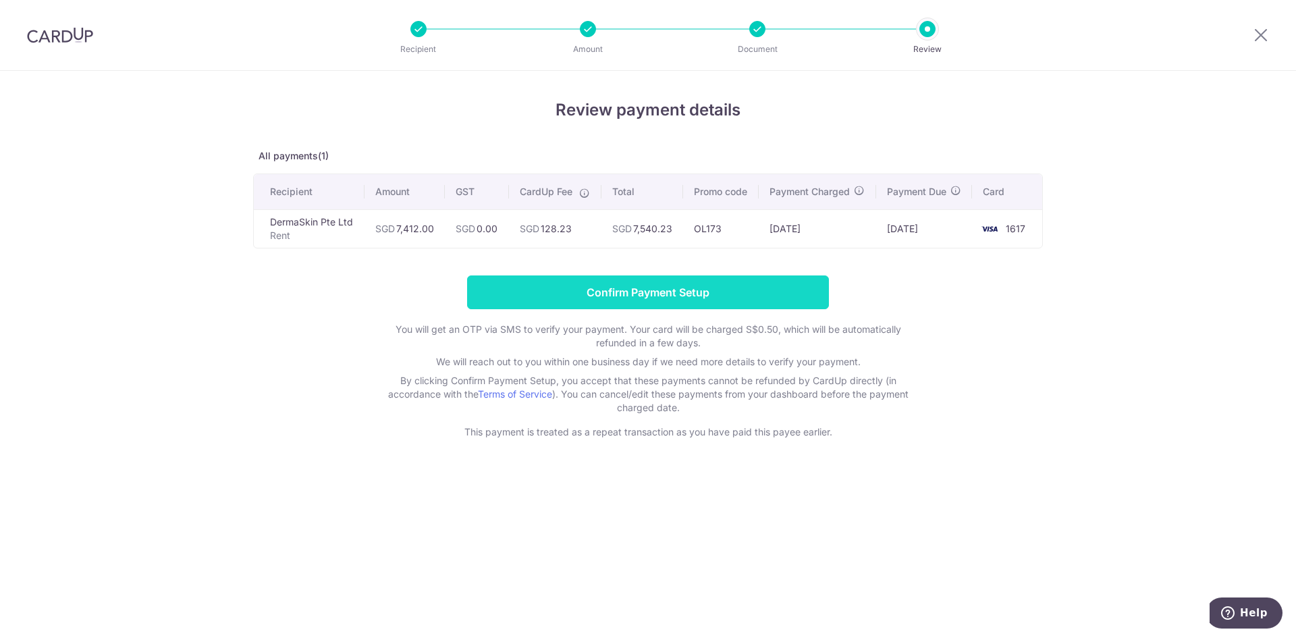
click at [584, 298] on input "Confirm Payment Setup" at bounding box center [648, 292] width 362 height 34
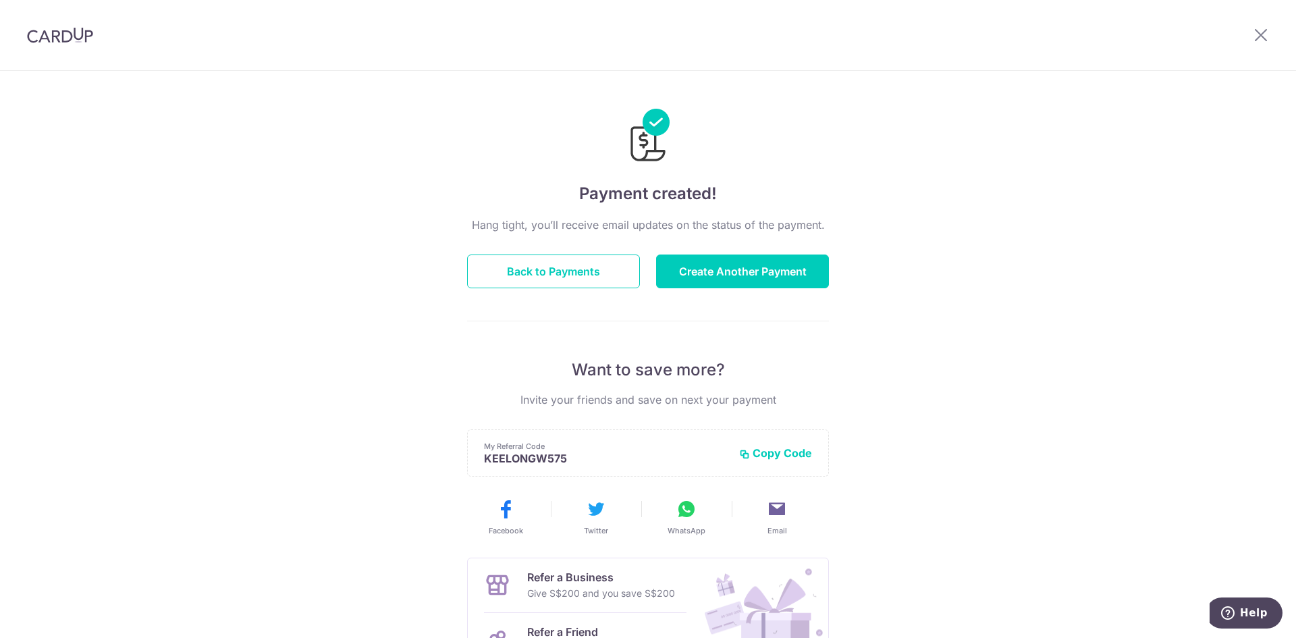
drag, startPoint x: 0, startPoint y: 0, endPoint x: 130, endPoint y: 292, distance: 319.1
click at [130, 292] on div "Payment created! Hang tight, you’ll receive email updates on the status of the …" at bounding box center [648, 431] width 1296 height 721
click at [688, 272] on button "Create Another Payment" at bounding box center [742, 272] width 173 height 34
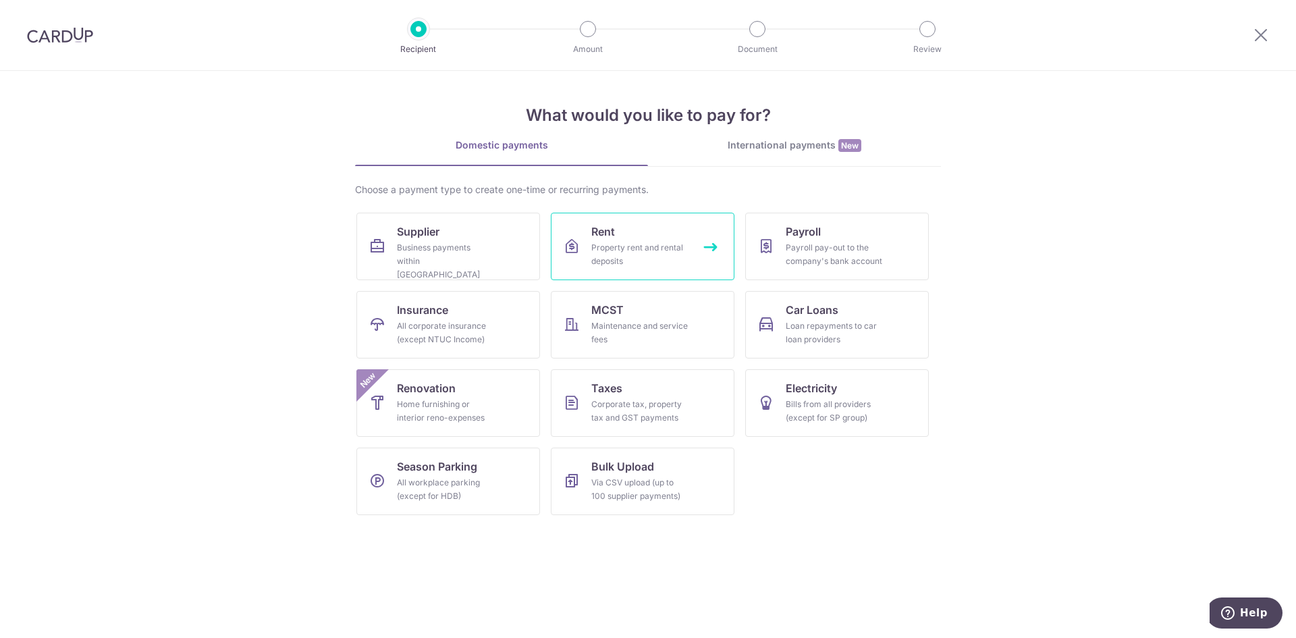
click at [685, 258] on div "Property rent and rental deposits" at bounding box center [639, 254] width 97 height 27
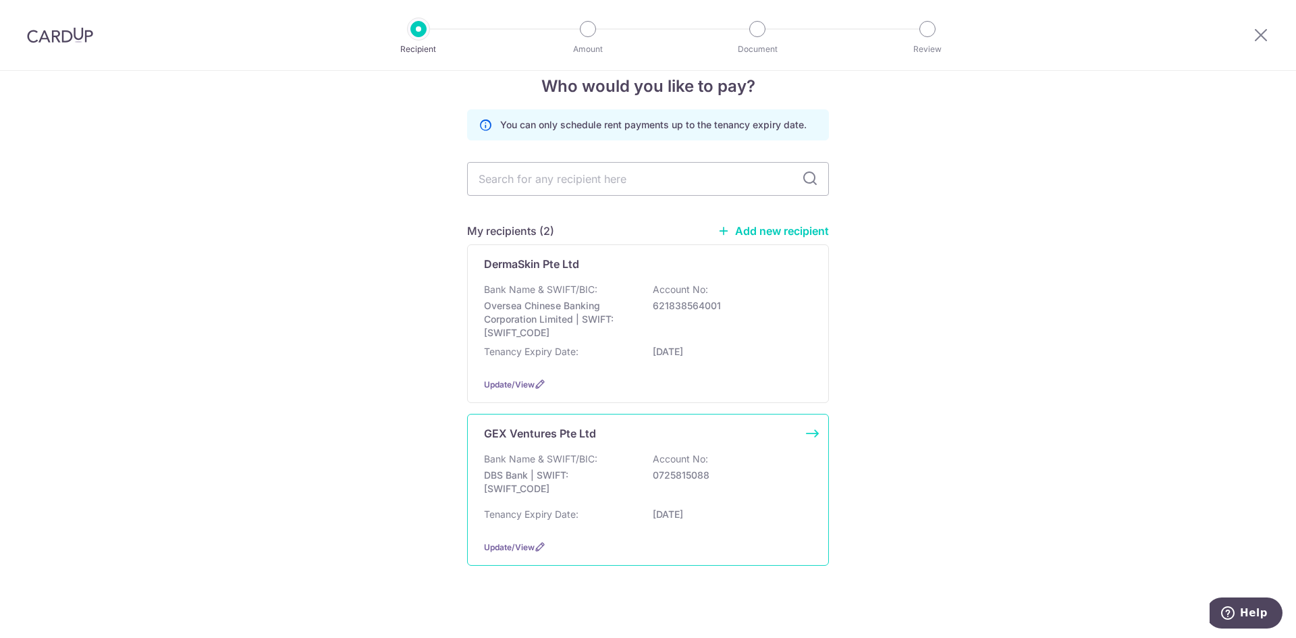
scroll to position [36, 0]
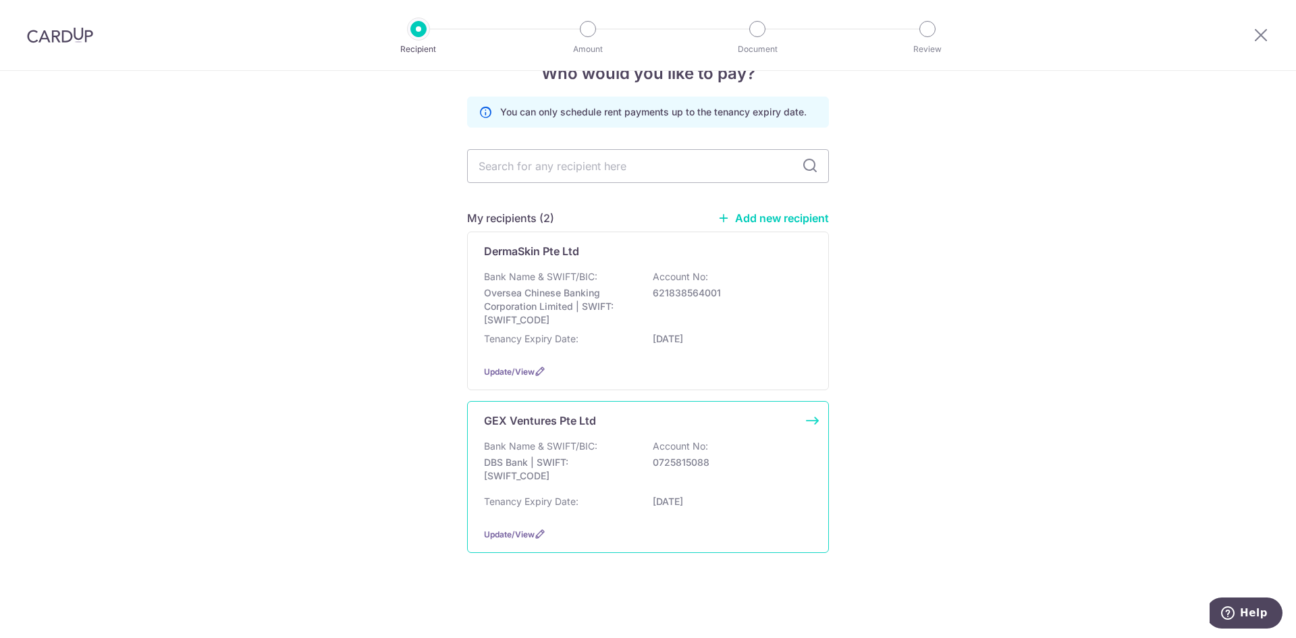
click at [572, 450] on p "Bank Name & SWIFT/BIC:" at bounding box center [540, 446] width 113 height 14
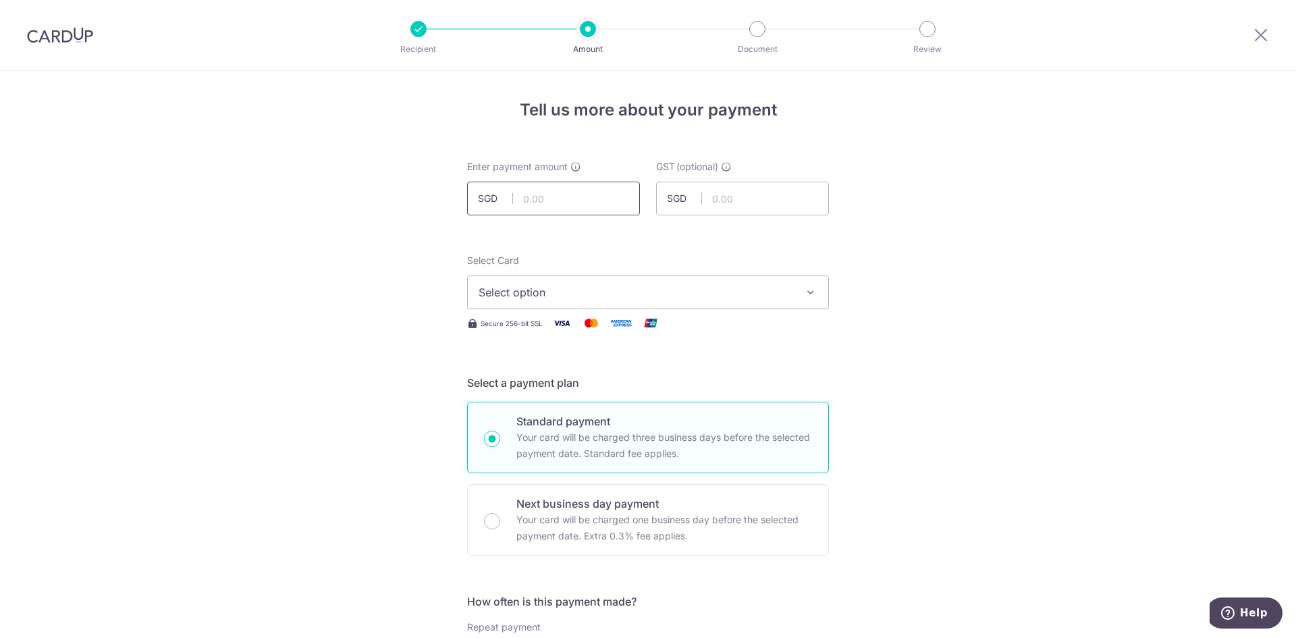
drag, startPoint x: 0, startPoint y: 0, endPoint x: 581, endPoint y: 207, distance: 616.2
click at [581, 207] on input "text" at bounding box center [553, 199] width 173 height 34
type input "0"
type input "1,429.57"
click at [749, 292] on span "Select option" at bounding box center [636, 292] width 315 height 16
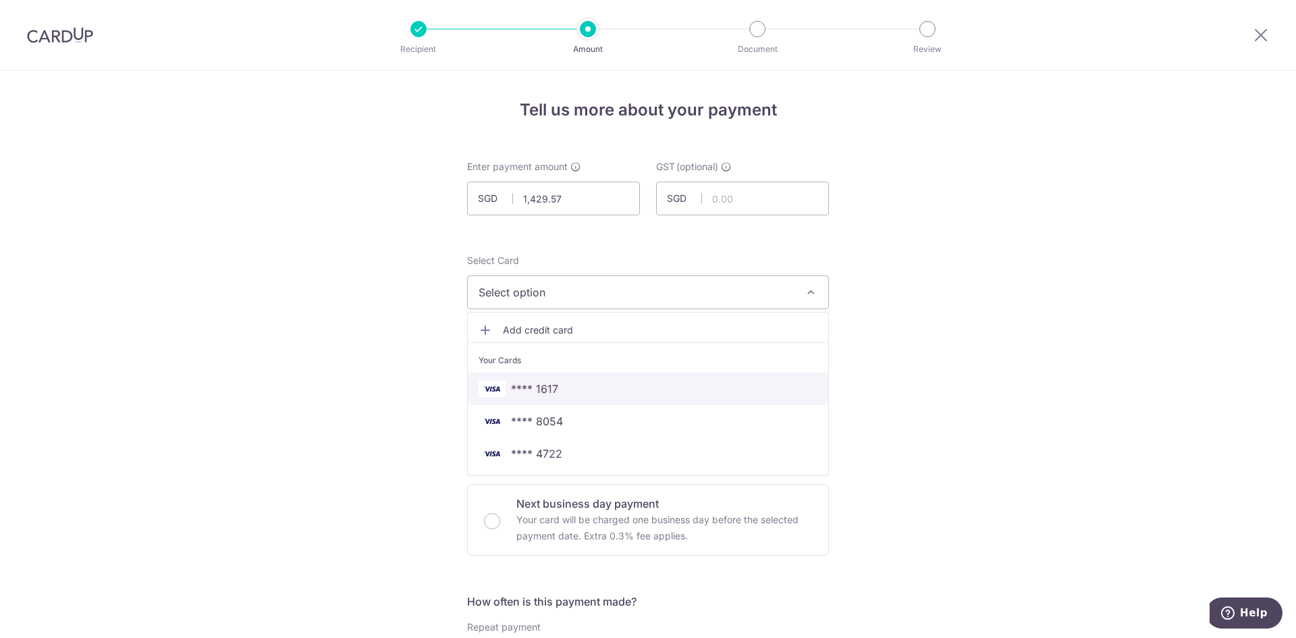
click at [571, 392] on span "**** 1617" at bounding box center [648, 389] width 339 height 16
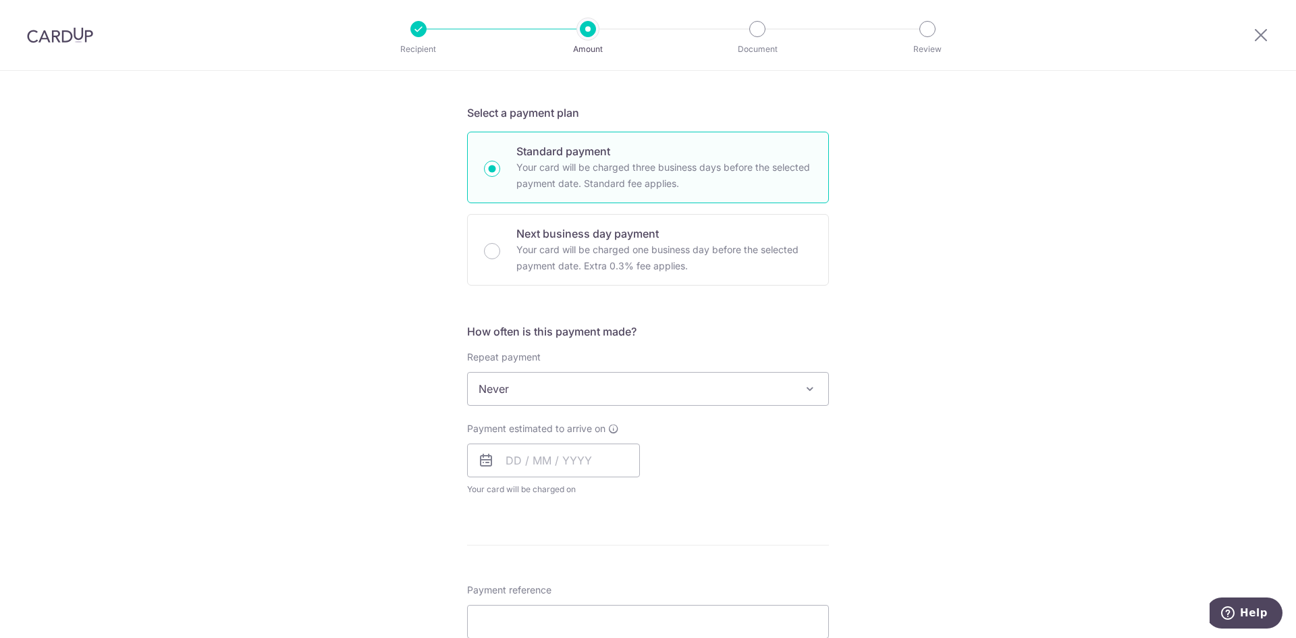
scroll to position [405, 0]
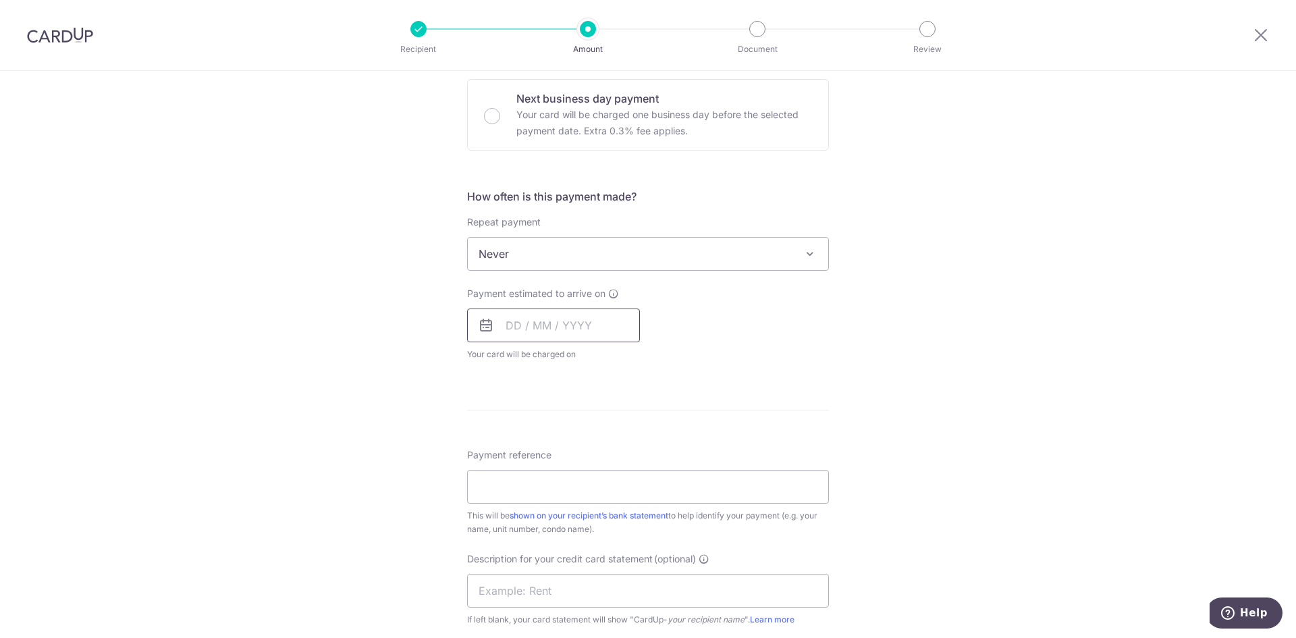
click at [575, 334] on input "text" at bounding box center [553, 326] width 173 height 34
click at [597, 450] on link "11" at bounding box center [603, 448] width 22 height 22
type input "11/09/2025"
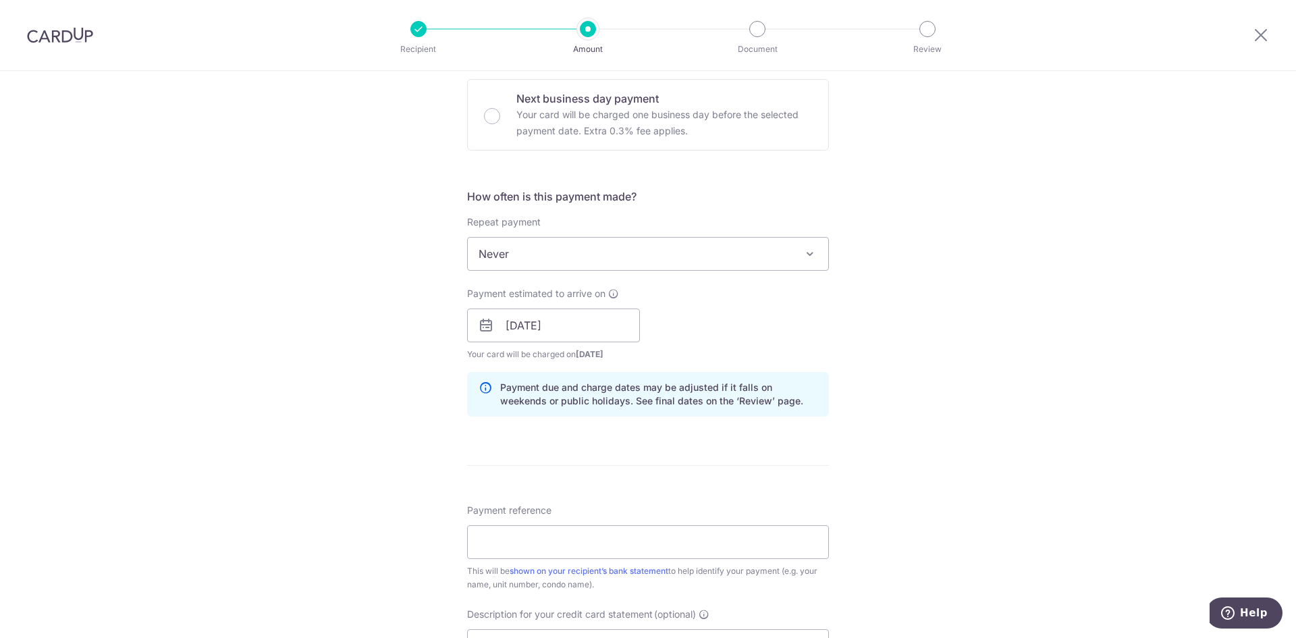
click at [585, 511] on div "Payment reference This will be shown on your recipient’s bank statement to help…" at bounding box center [648, 548] width 362 height 88
click at [575, 543] on input "Payment reference" at bounding box center [648, 542] width 362 height 34
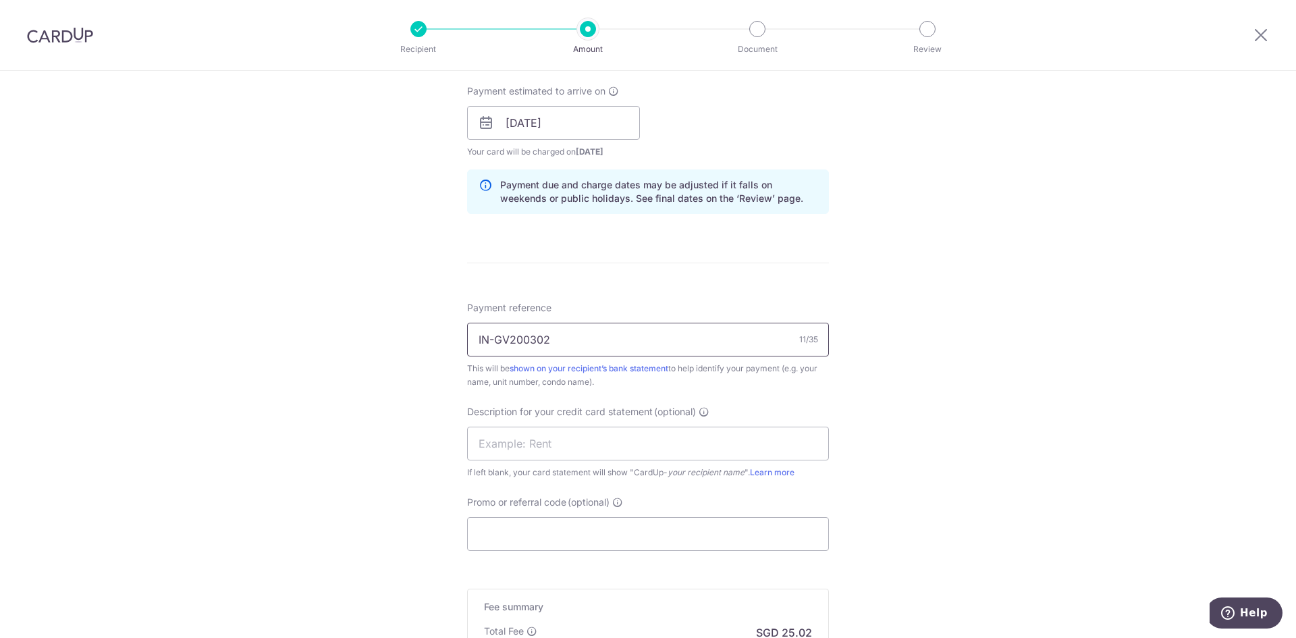
drag, startPoint x: 591, startPoint y: 352, endPoint x: 352, endPoint y: 351, distance: 238.3
click at [352, 351] on div "Tell us more about your payment Enter payment amount SGD 1,429.57 1429.57 GST (…" at bounding box center [648, 146] width 1296 height 1367
type input "IN-GV200302"
click at [589, 449] on input "text" at bounding box center [648, 444] width 362 height 34
paste input "IN-GV200302"
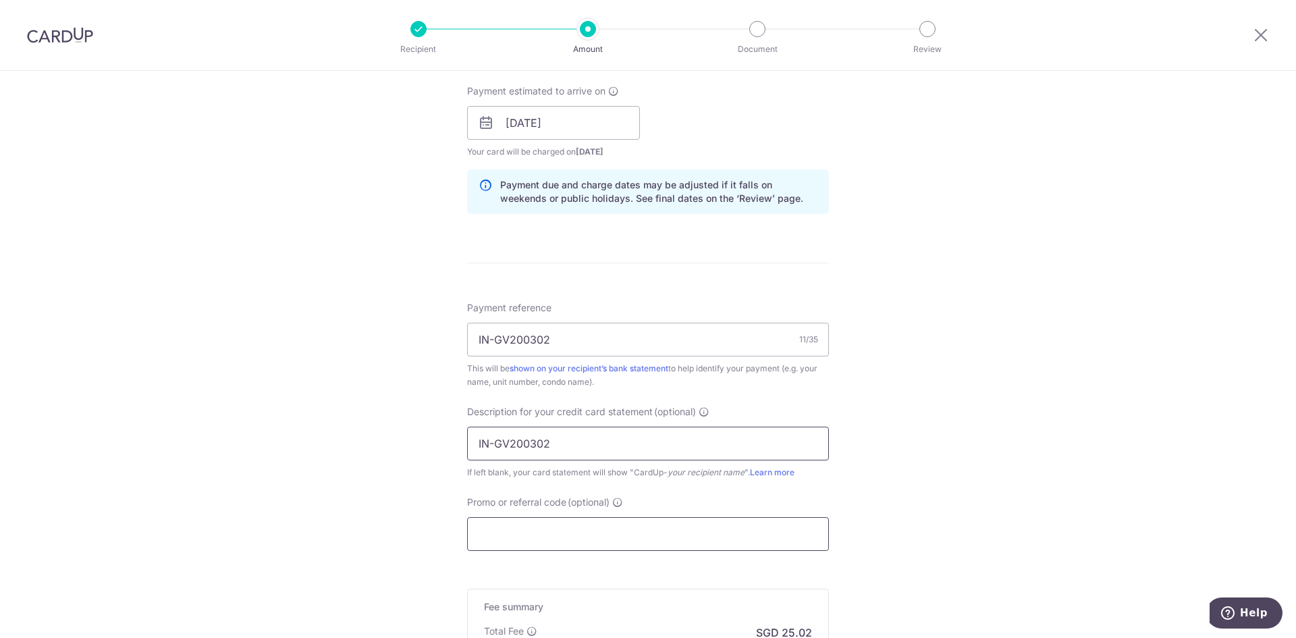
type input "IN-GV200302"
click at [658, 543] on input "Promo or referral code (optional)" at bounding box center [648, 534] width 362 height 34
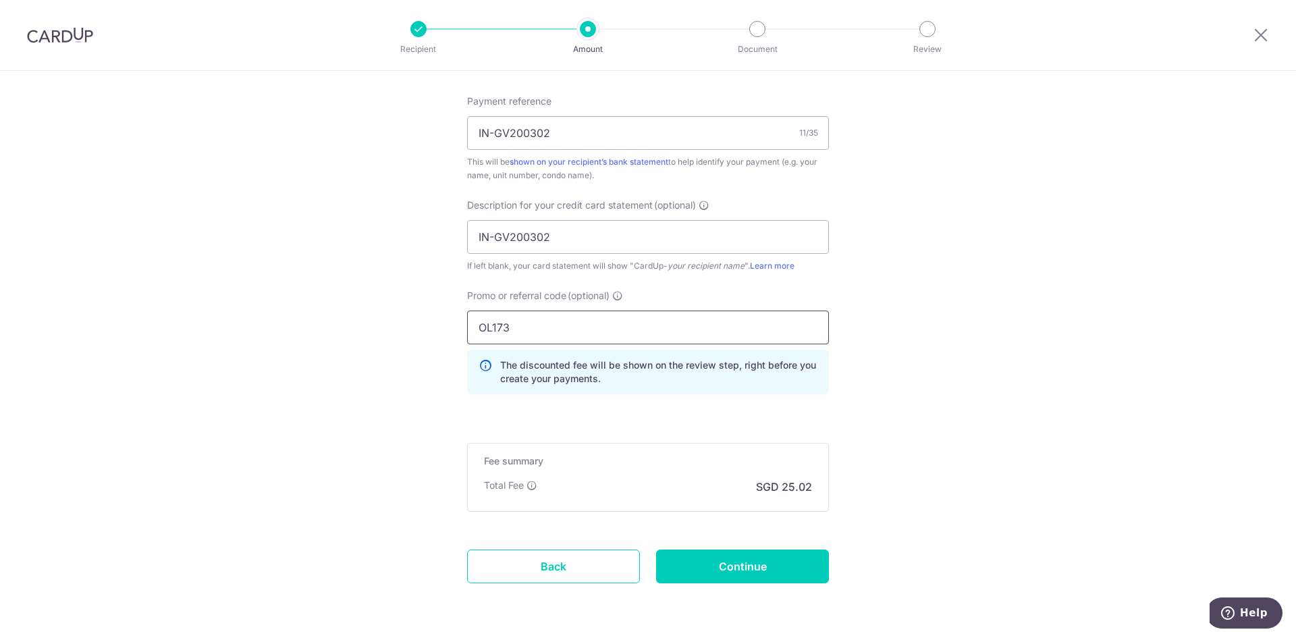
scroll to position [861, 0]
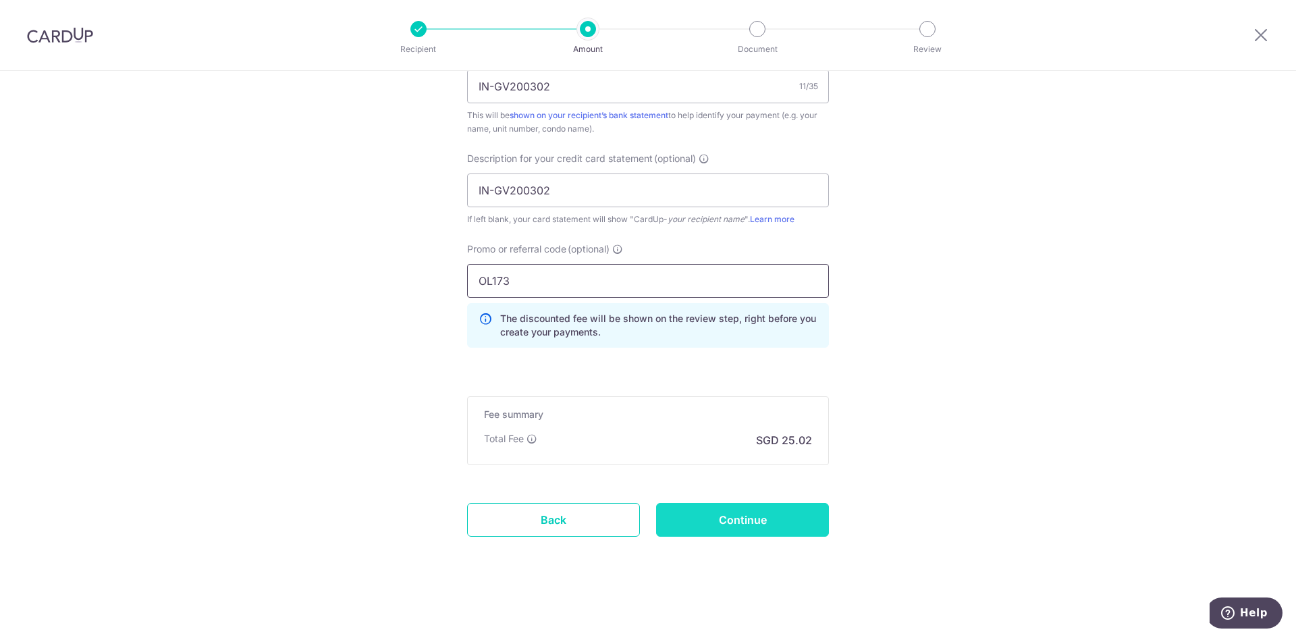
type input "OL173"
drag, startPoint x: 703, startPoint y: 523, endPoint x: 644, endPoint y: 330, distance: 202.0
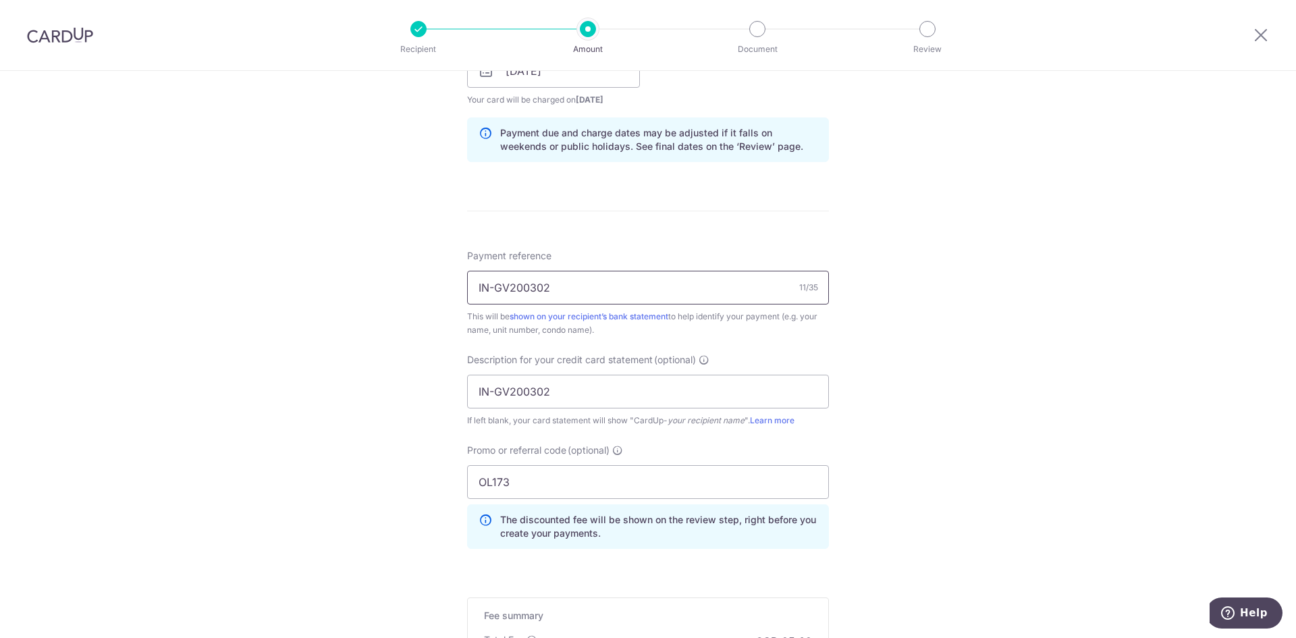
drag, startPoint x: 609, startPoint y: 86, endPoint x: 231, endPoint y: 43, distance: 380.5
click at [231, 43] on div "Recipient Amount Document Review Tell us more about your payment Enter payment …" at bounding box center [648, 319] width 1296 height 638
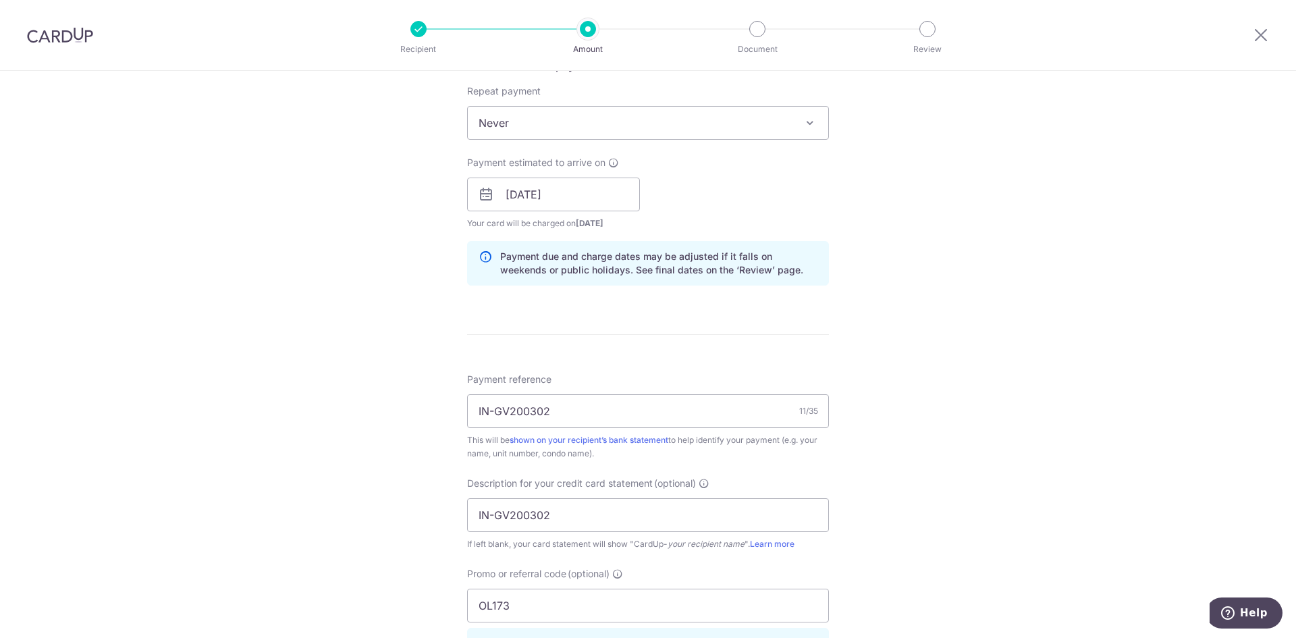
click at [135, 344] on div "Tell us more about your payment Enter payment amount SGD 1,429.57 1429.57 GST (…" at bounding box center [648, 249] width 1296 height 1428
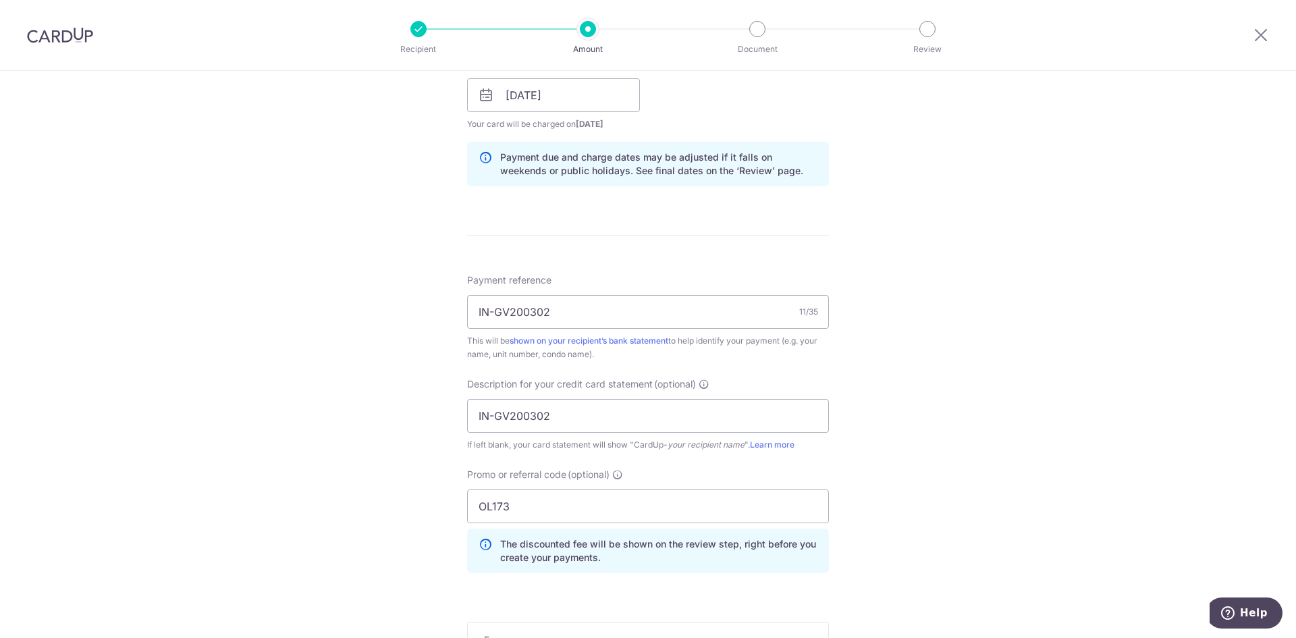
scroll to position [806, 0]
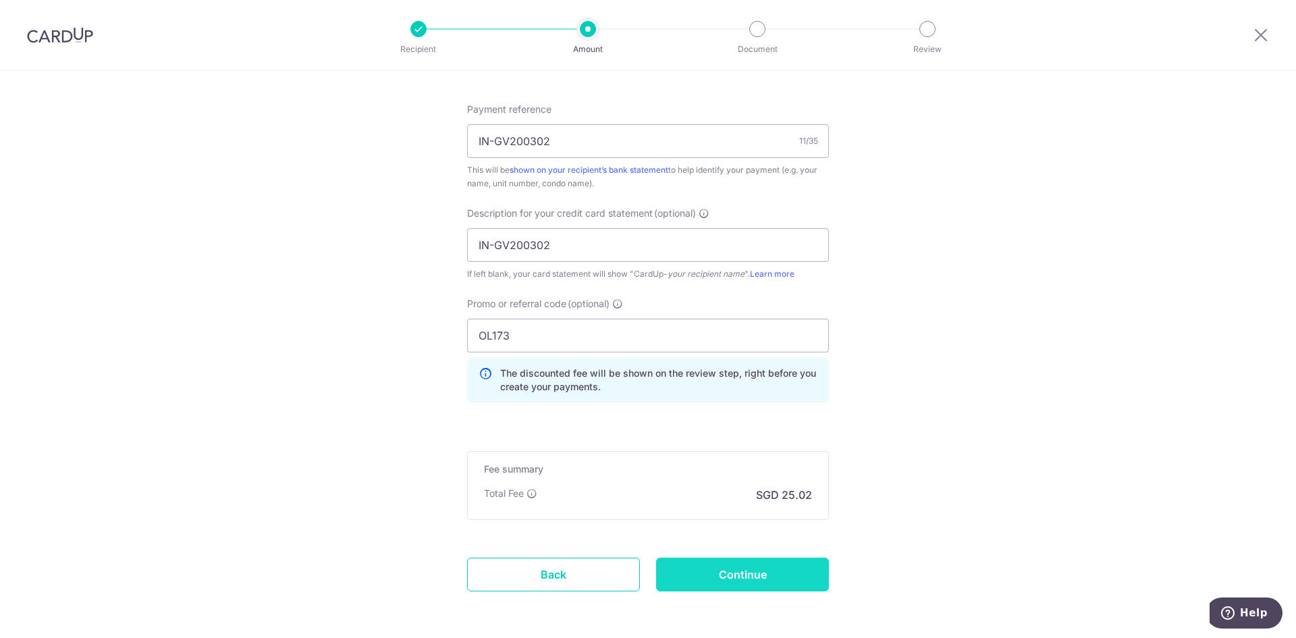
click at [784, 575] on input "Continue" at bounding box center [742, 575] width 173 height 34
type input "Create Schedule"
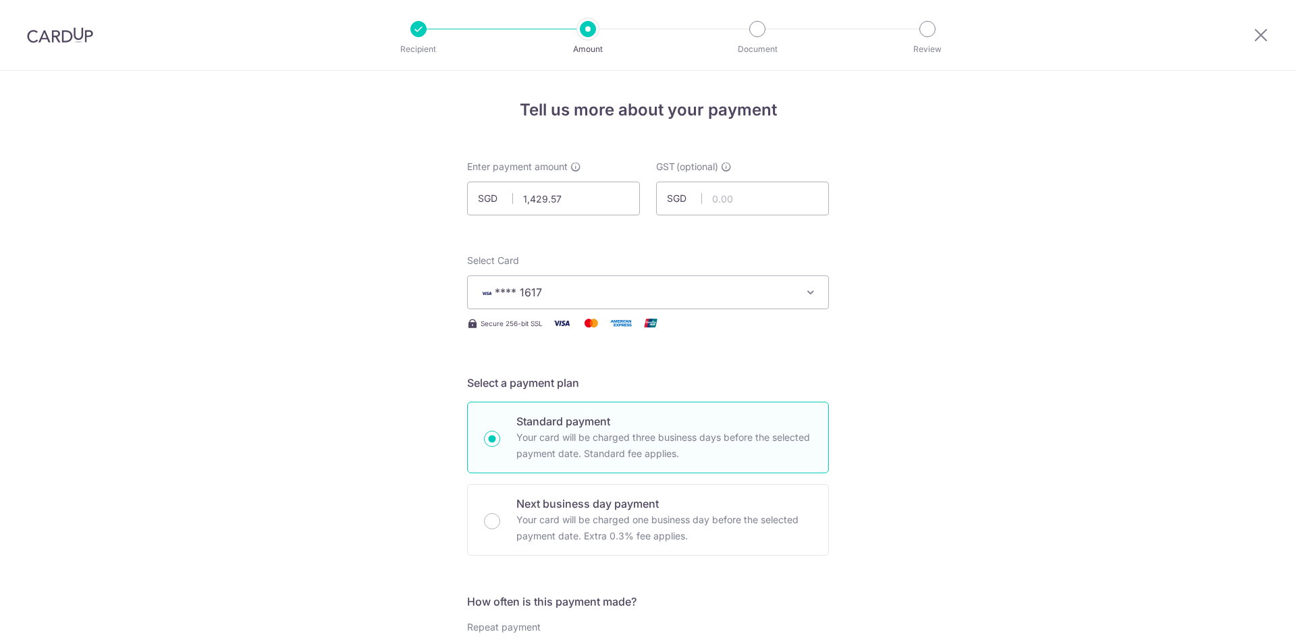
scroll to position [880, 0]
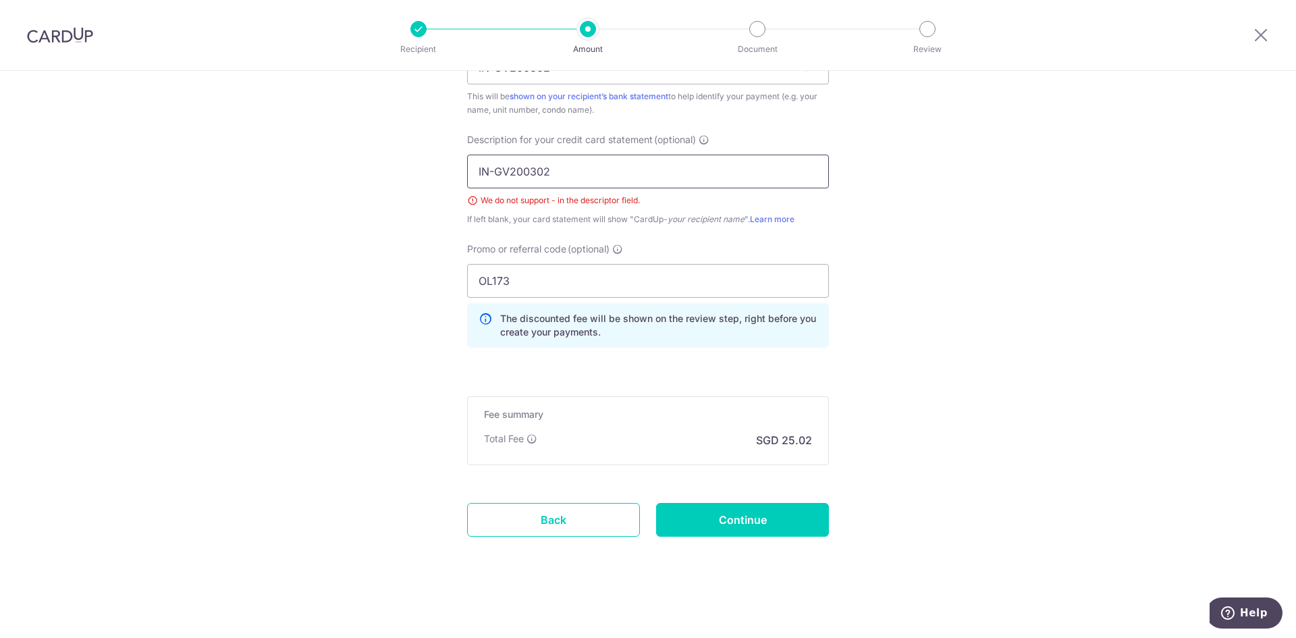
click at [496, 167] on input "IN-GV200302" at bounding box center [648, 172] width 362 height 34
drag, startPoint x: 493, startPoint y: 169, endPoint x: 426, endPoint y: 161, distance: 68.1
type input "GV200302"
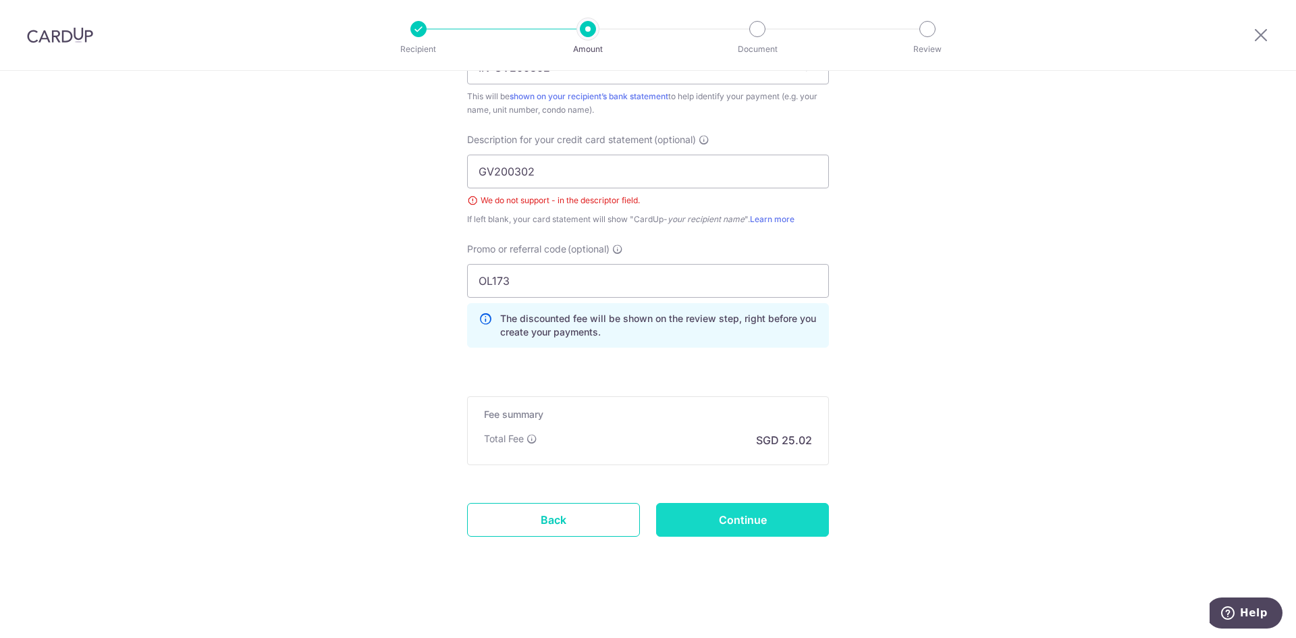
click at [711, 520] on input "Continue" at bounding box center [742, 520] width 173 height 34
type input "Create Schedule"
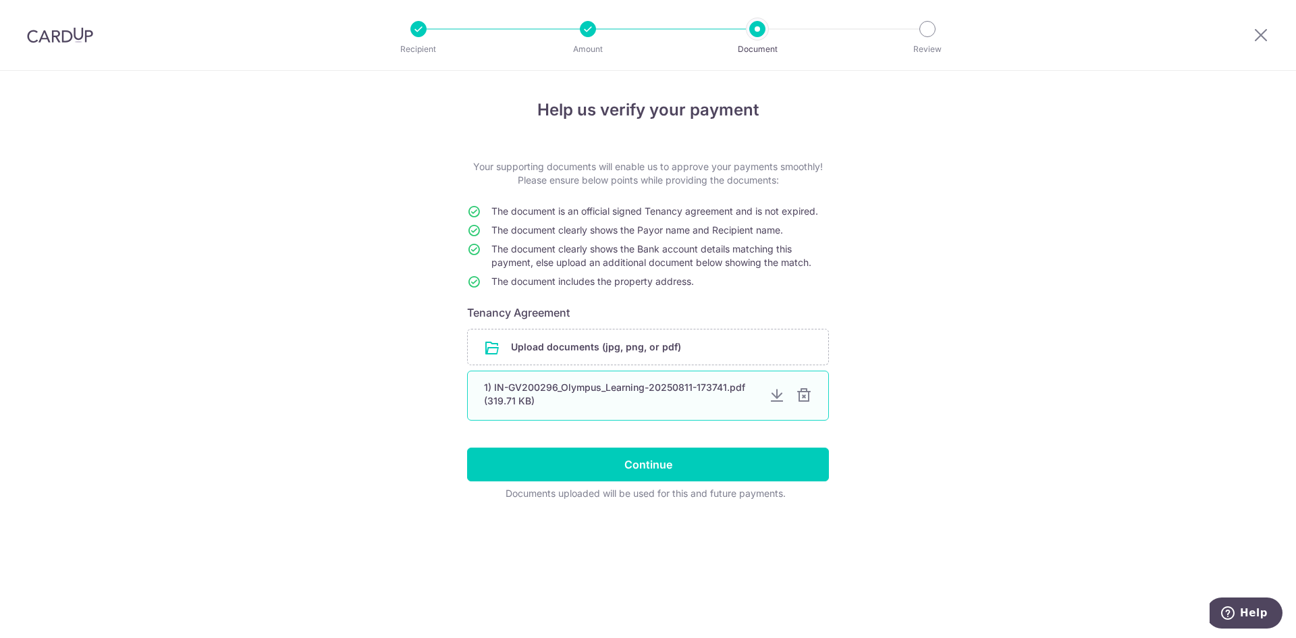
click at [805, 393] on div at bounding box center [804, 396] width 16 height 16
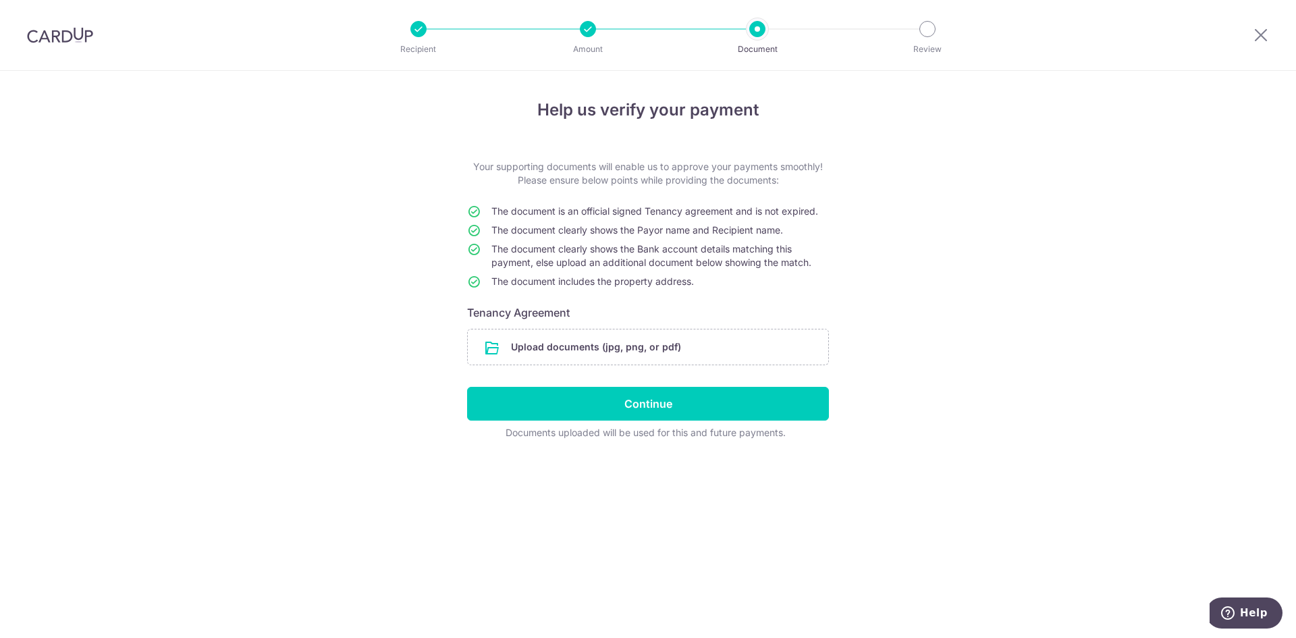
click at [759, 371] on form "Your supporting documents will enable us to approve your payments smoothly! Ple…" at bounding box center [648, 299] width 362 height 279
click at [753, 359] on input "file" at bounding box center [648, 346] width 360 height 35
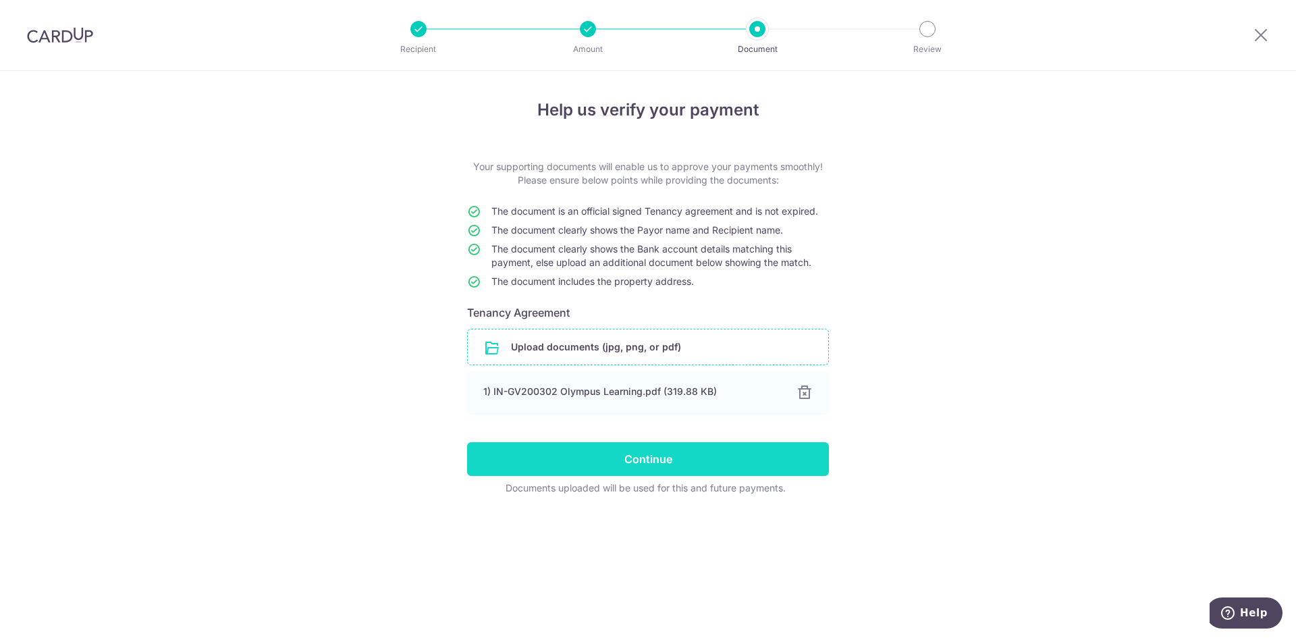
click at [705, 456] on input "Continue" at bounding box center [648, 459] width 362 height 34
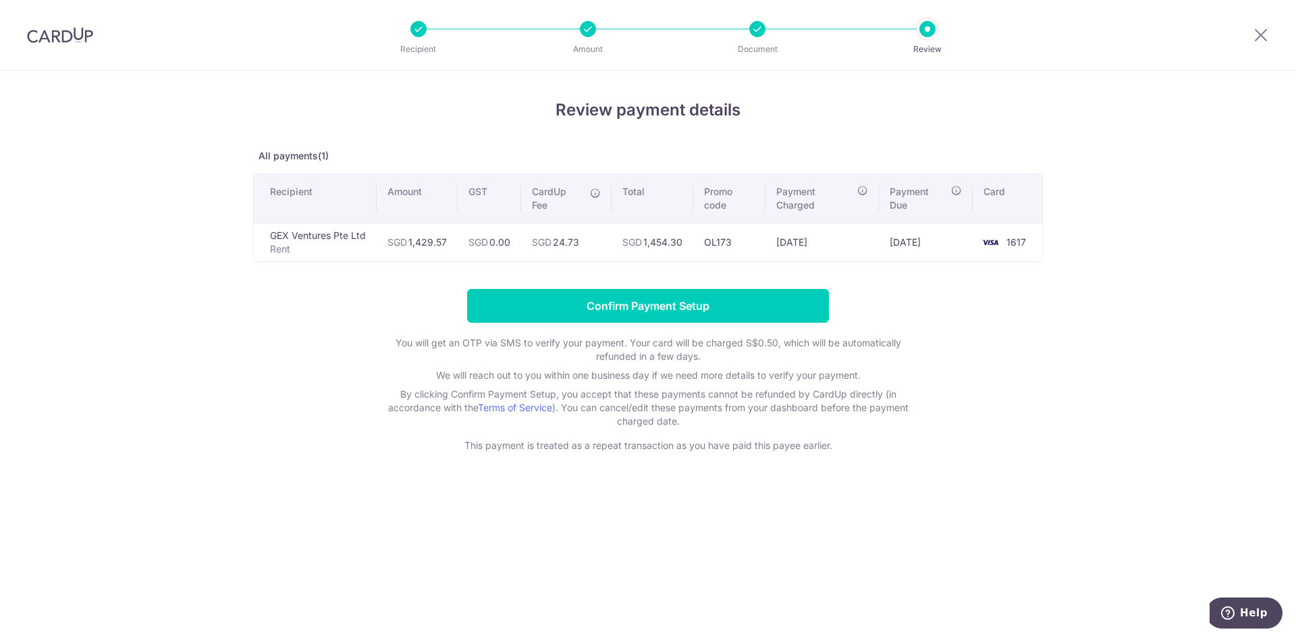
drag, startPoint x: 1133, startPoint y: 358, endPoint x: 990, endPoint y: 348, distance: 144.1
click at [1133, 358] on div "Review payment details All payments(1) Recipient Amount GST CardUp Fee Total Pr…" at bounding box center [648, 354] width 1296 height 567
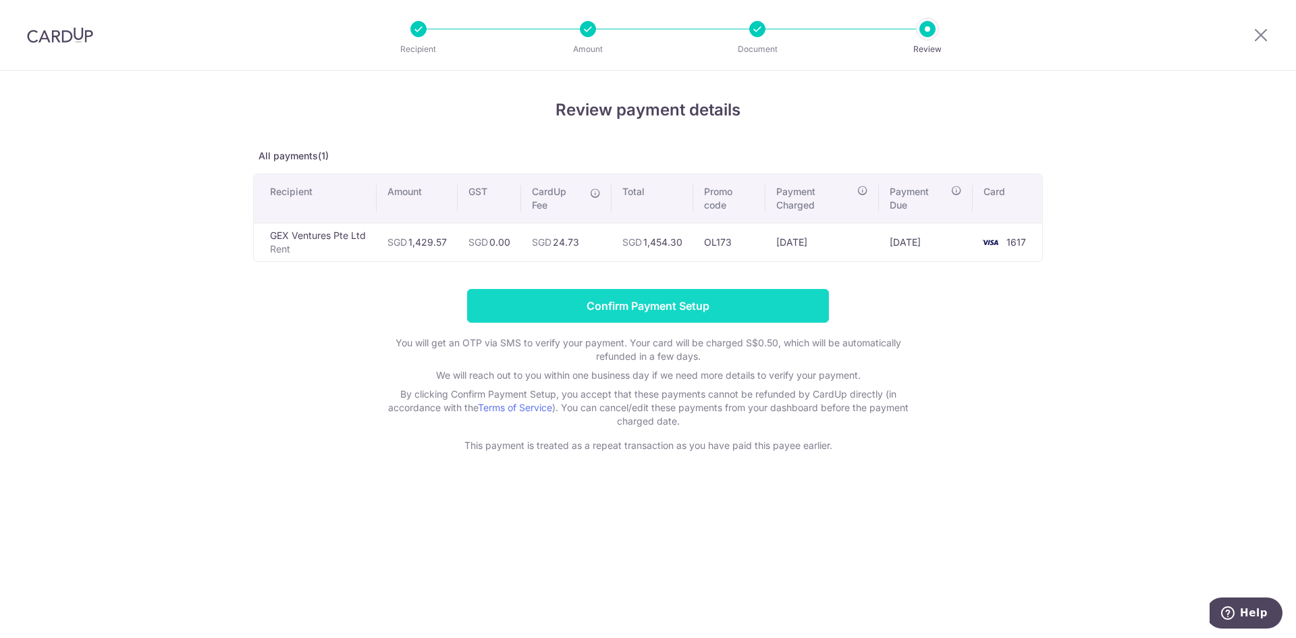
click at [619, 297] on input "Confirm Payment Setup" at bounding box center [648, 306] width 362 height 34
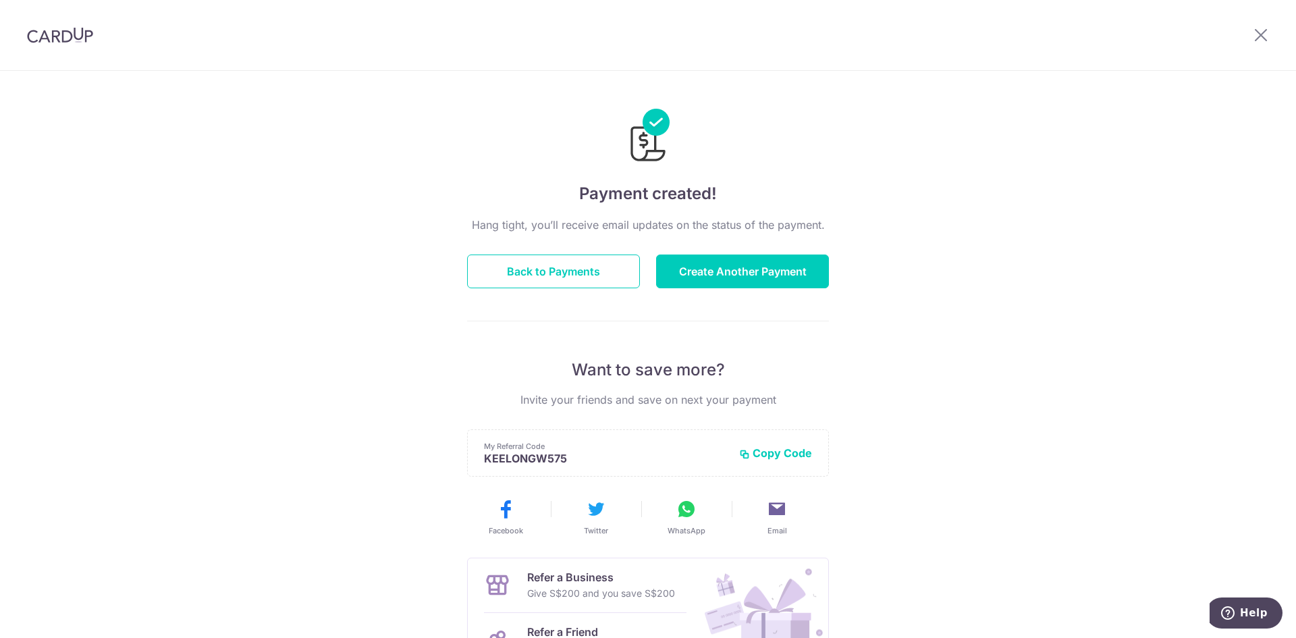
click at [1231, 269] on div "Payment created! Hang tight, you’ll receive email updates on the status of the …" at bounding box center [648, 431] width 1296 height 721
